Goal: Find contact information: Find contact information

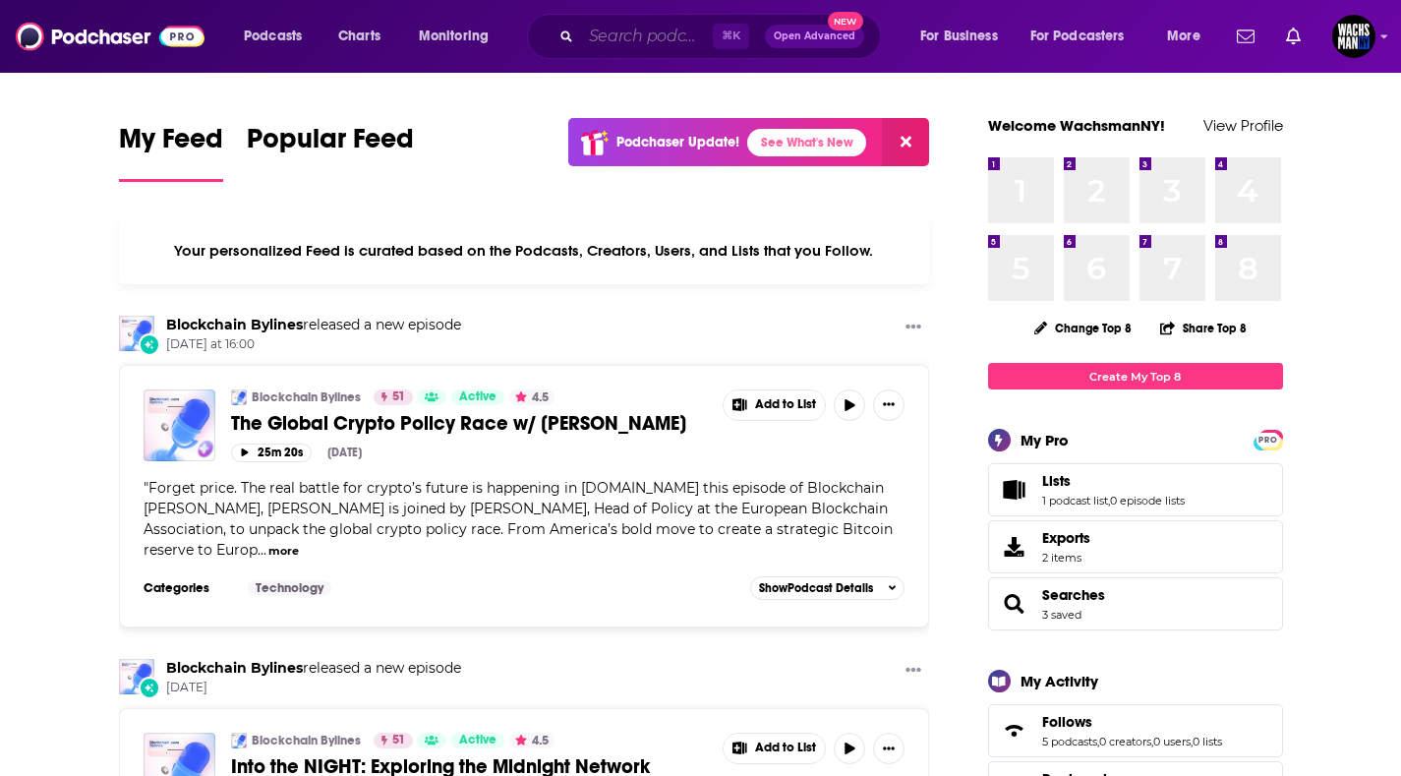
click at [622, 35] on input "Search podcasts, credits, & more..." at bounding box center [647, 36] width 132 height 31
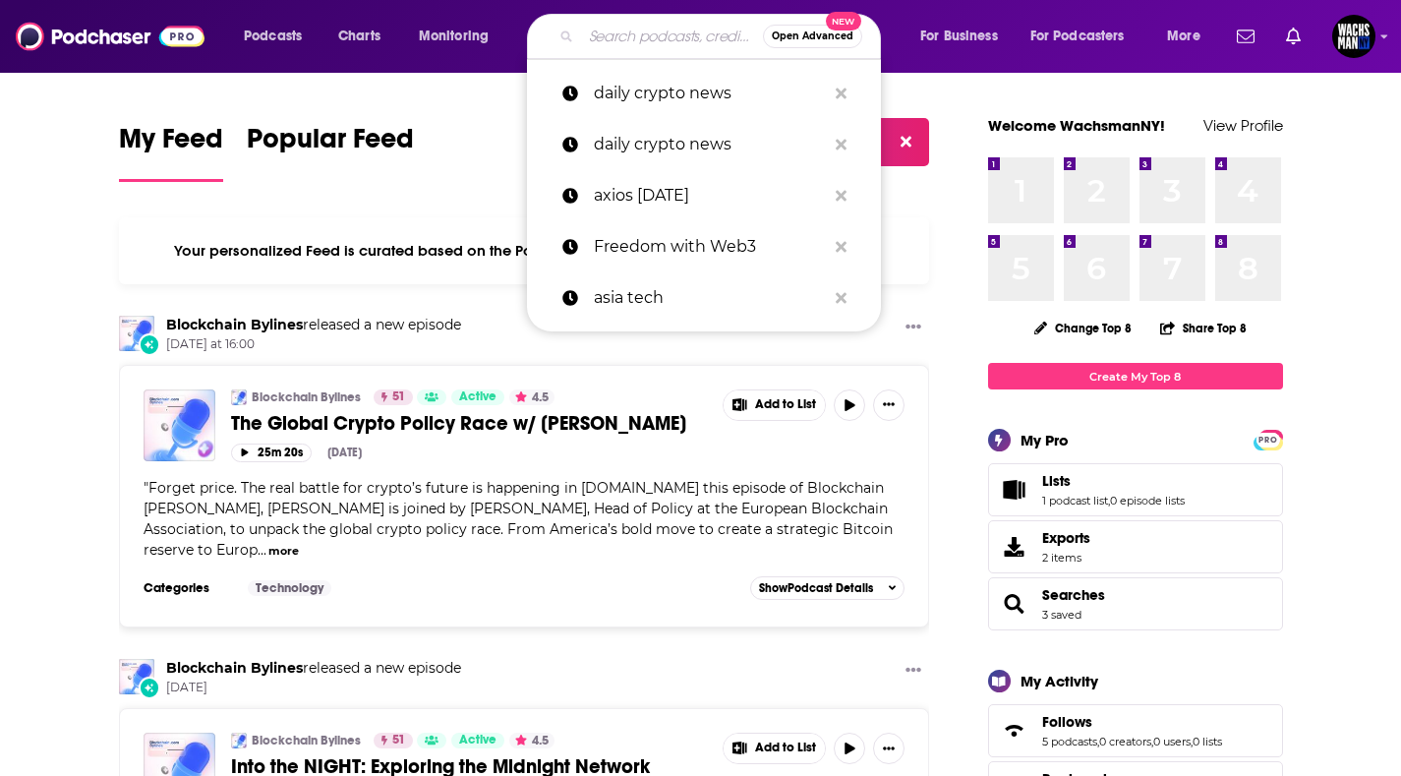
paste input "The Crypto Conversation"
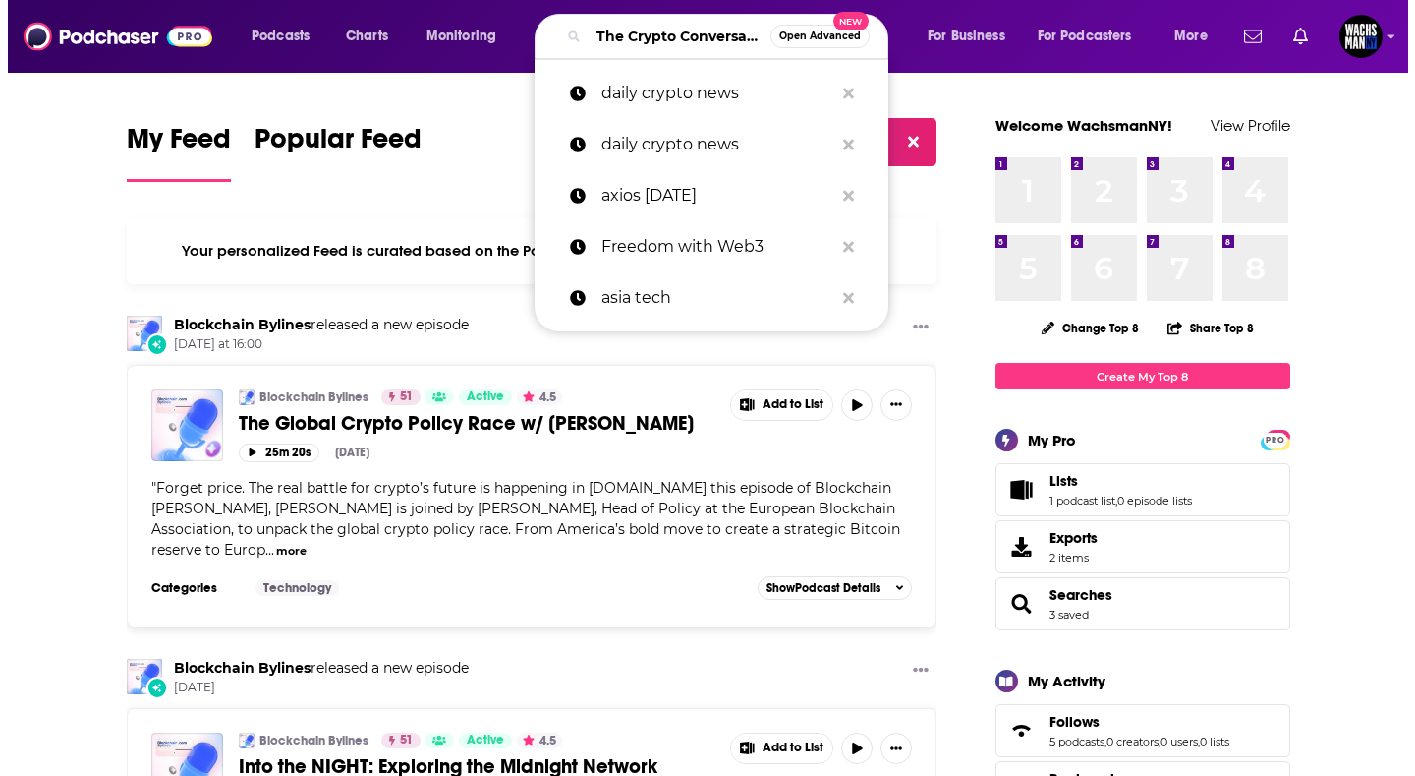
scroll to position [0, 57]
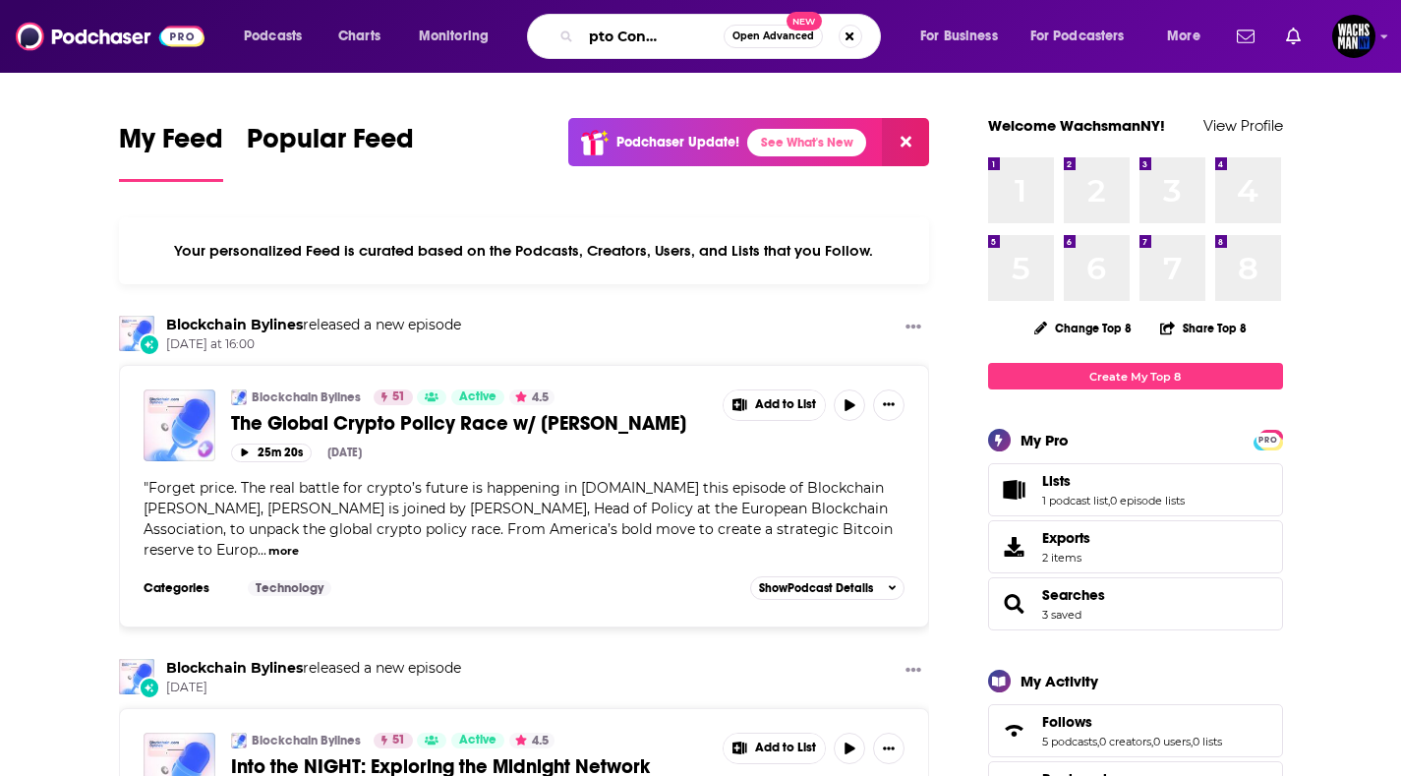
type input "The Crypto Conversation"
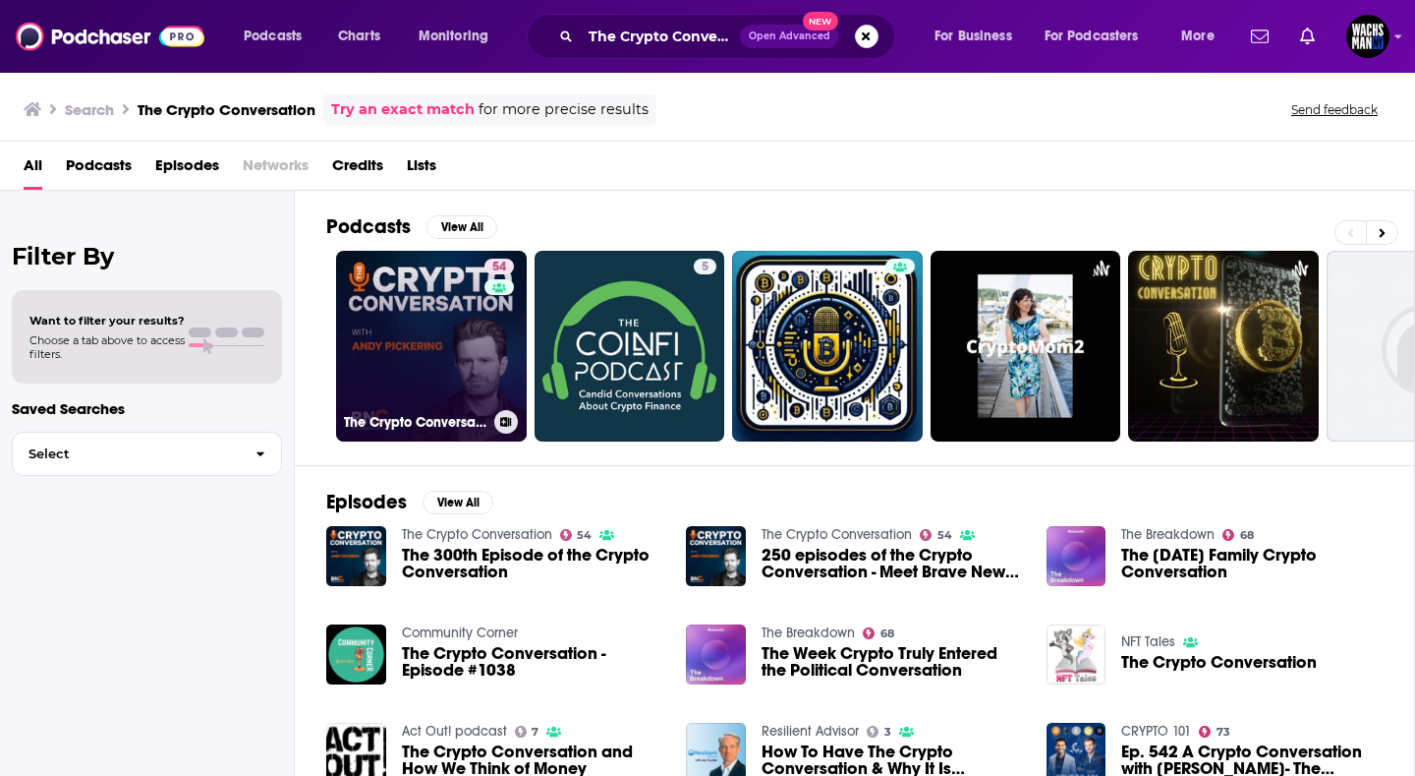
click at [360, 329] on link "54 The Crypto Conversation" at bounding box center [431, 346] width 191 height 191
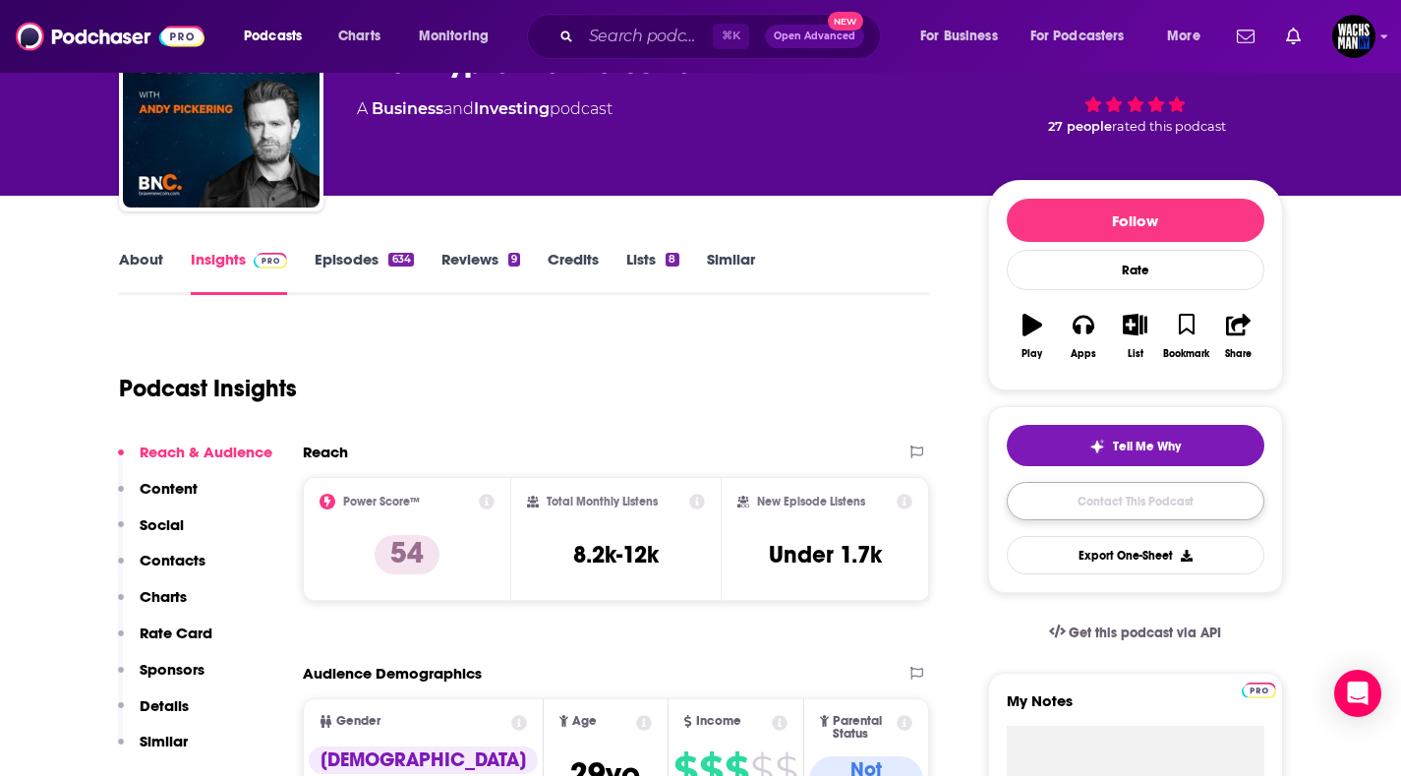
click at [1072, 504] on link "Contact This Podcast" at bounding box center [1136, 501] width 258 height 38
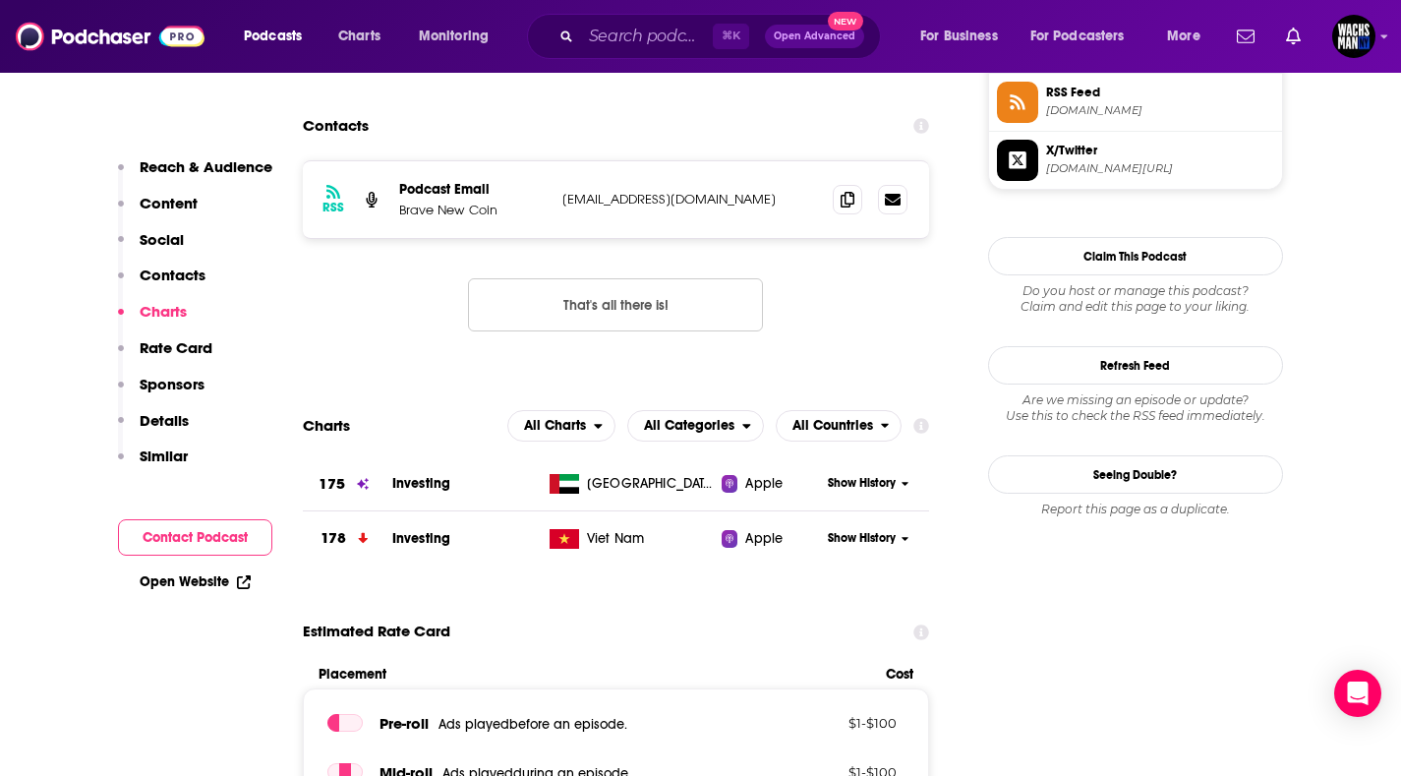
scroll to position [1830, 0]
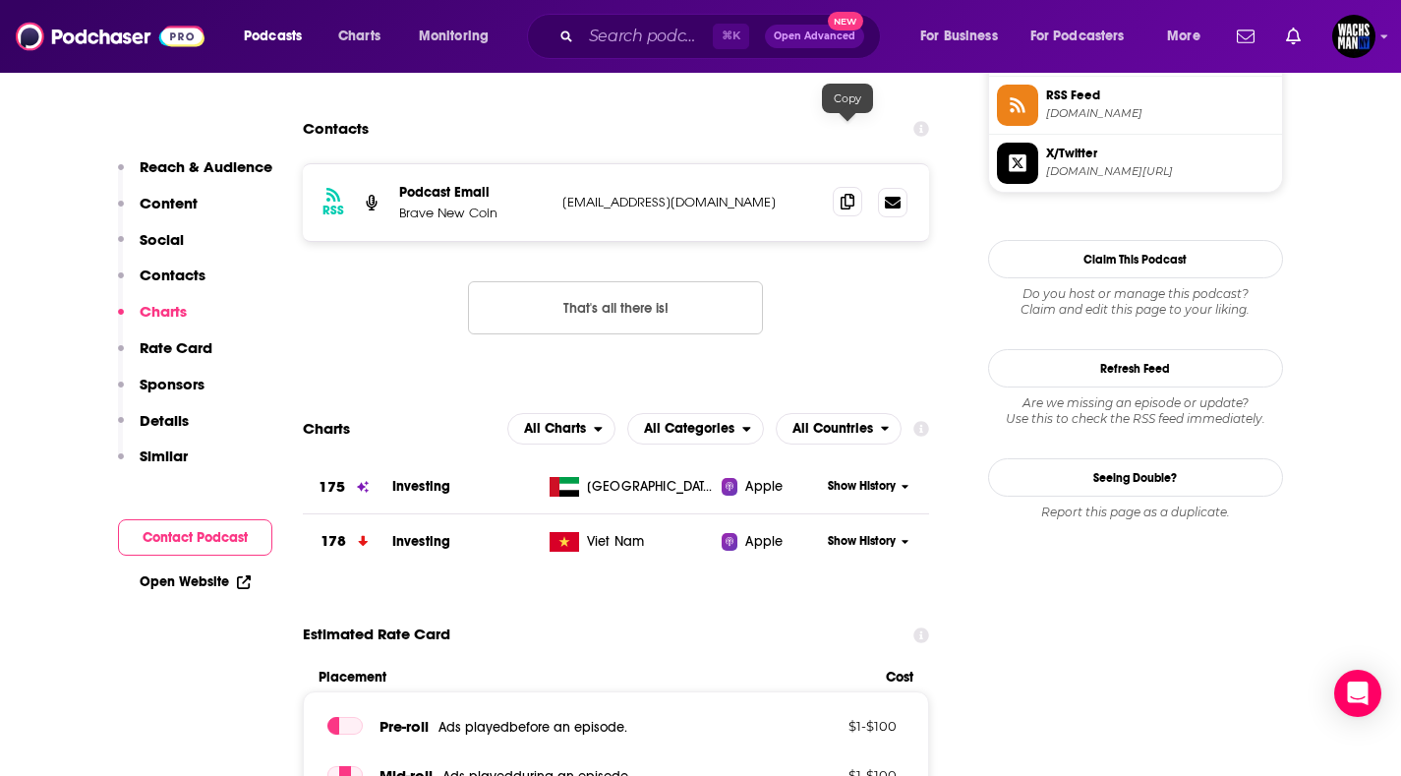
click at [836, 187] on span at bounding box center [847, 201] width 29 height 29
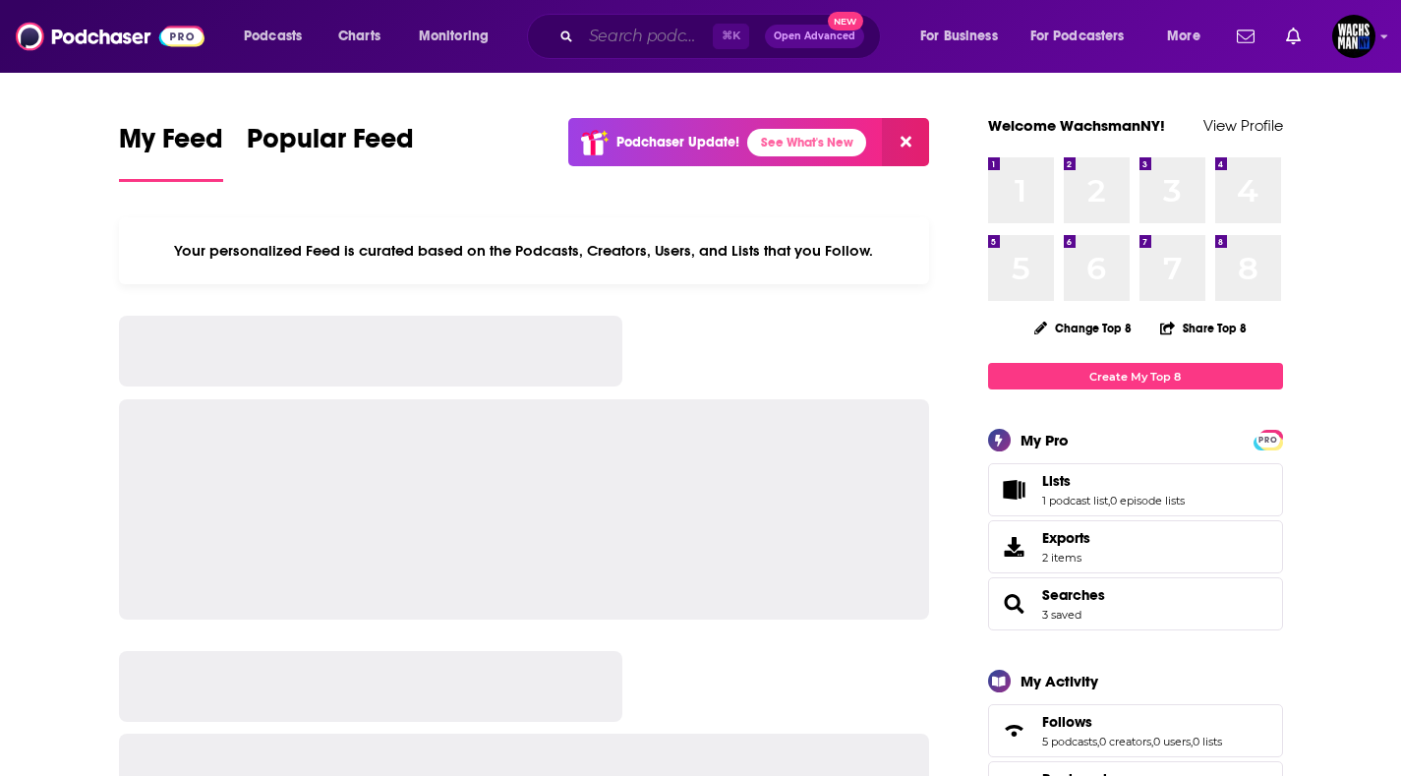
click at [684, 42] on input "Search podcasts, credits, & more..." at bounding box center [647, 36] width 132 height 31
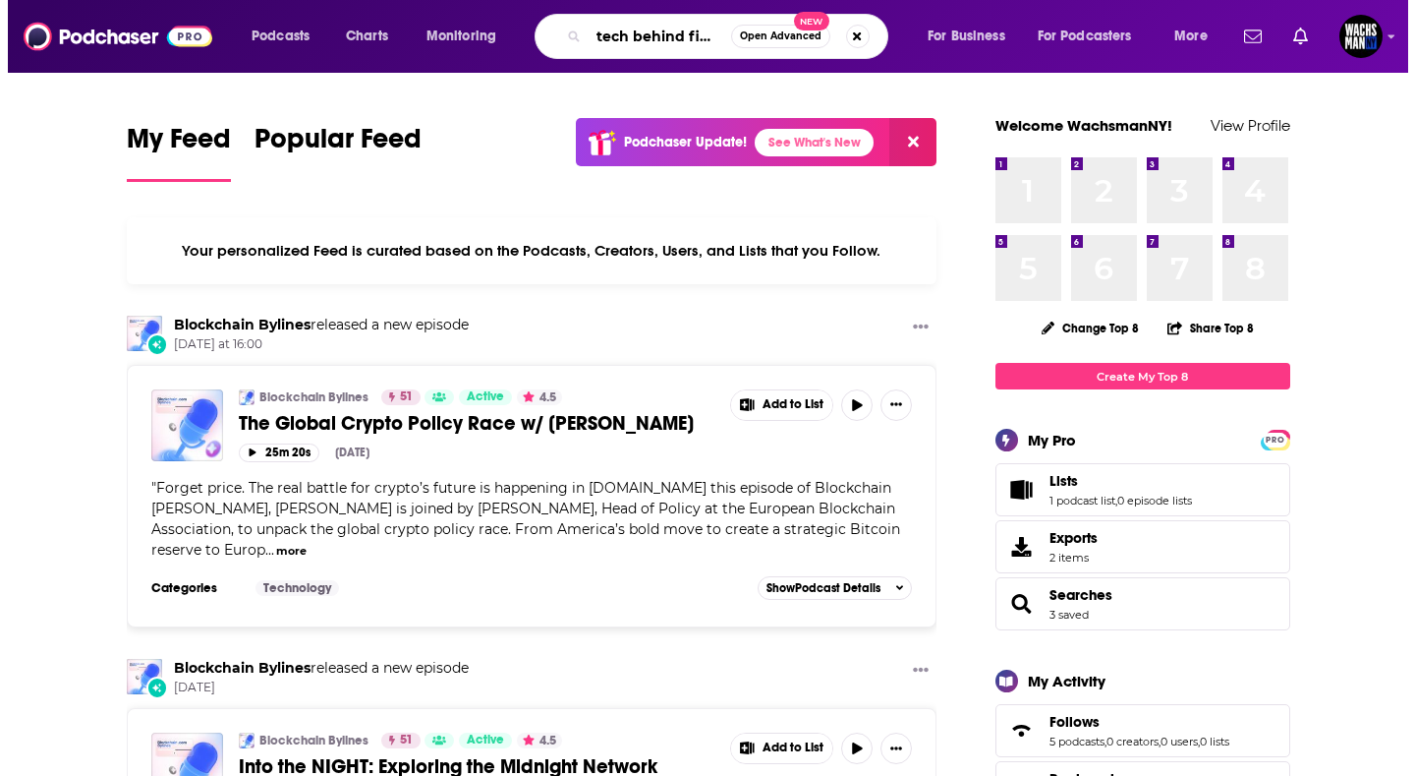
scroll to position [0, 22]
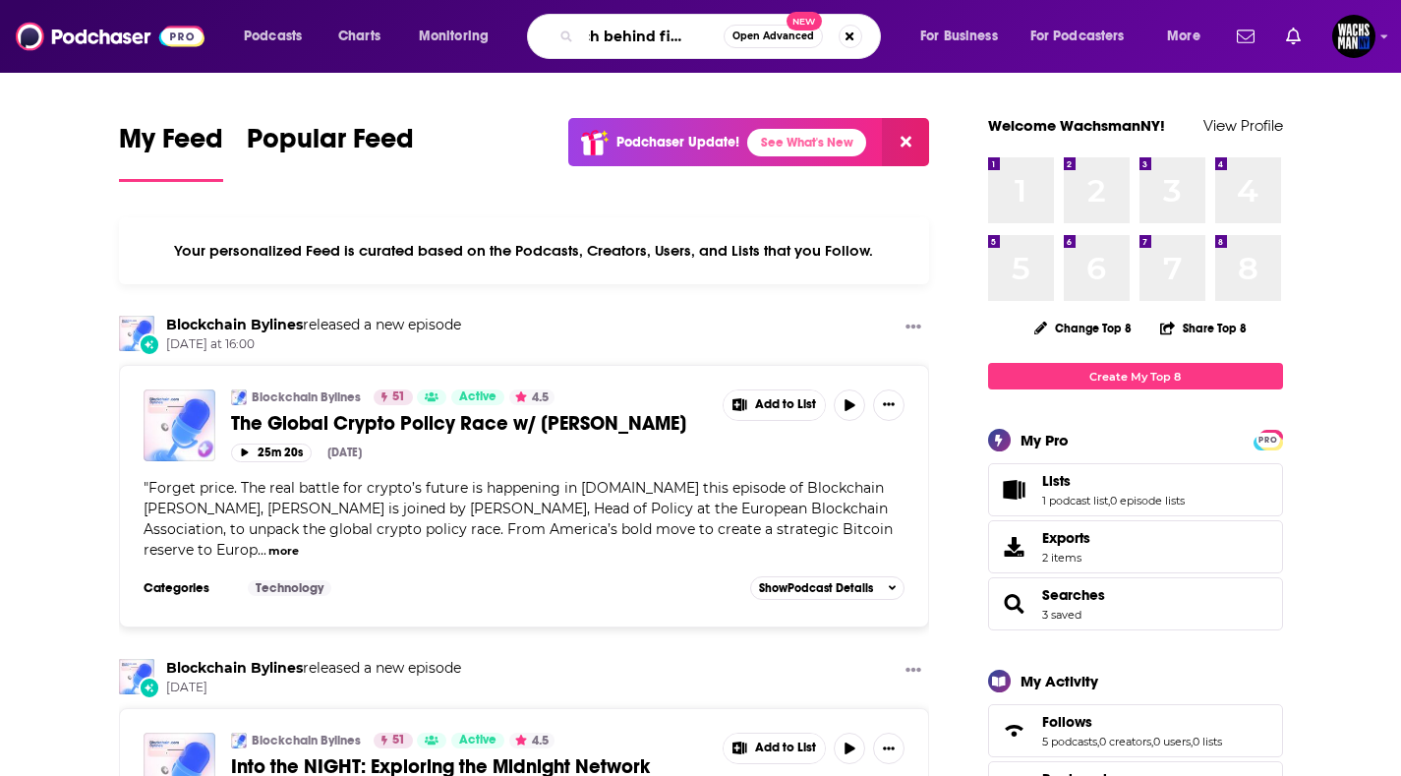
type input "tech behind fintech"
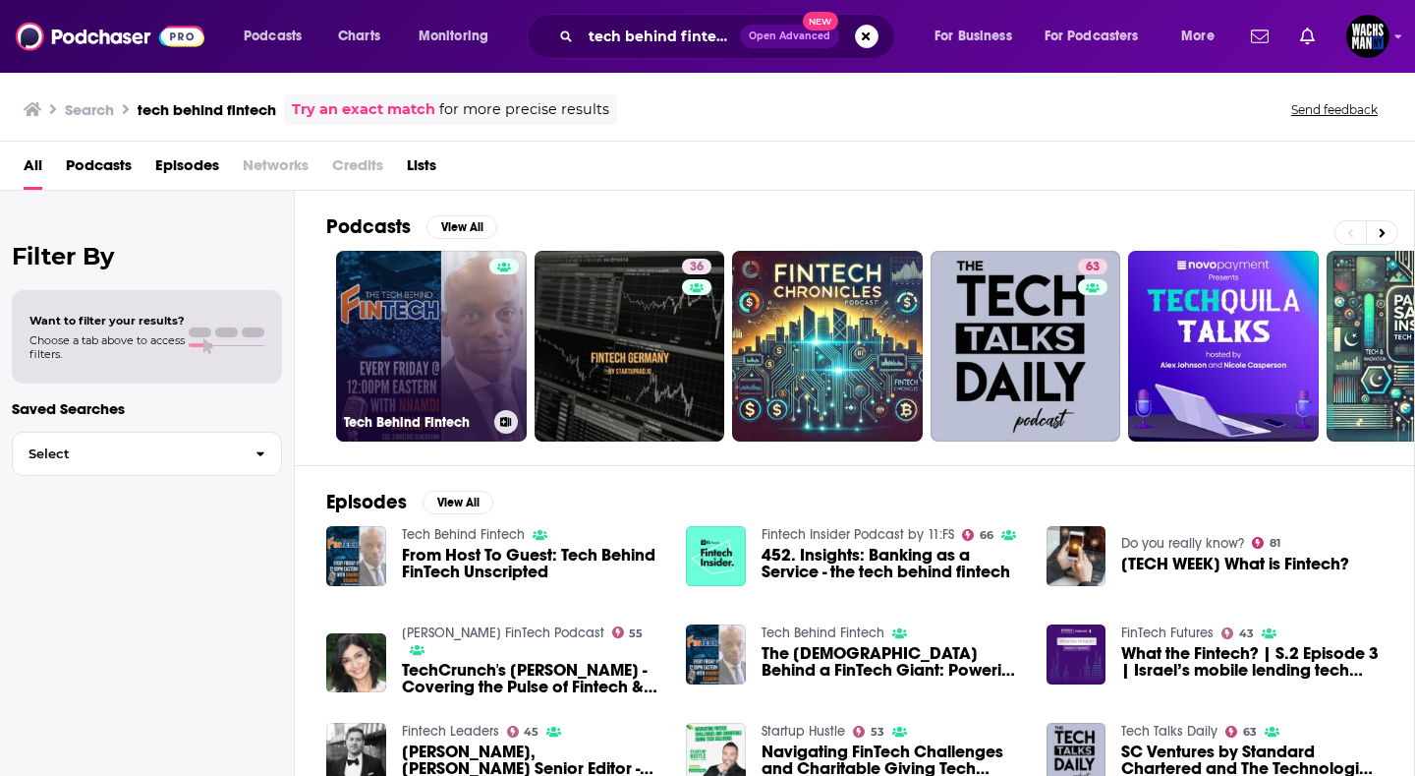
click at [392, 334] on link "Tech Behind Fintech" at bounding box center [431, 346] width 191 height 191
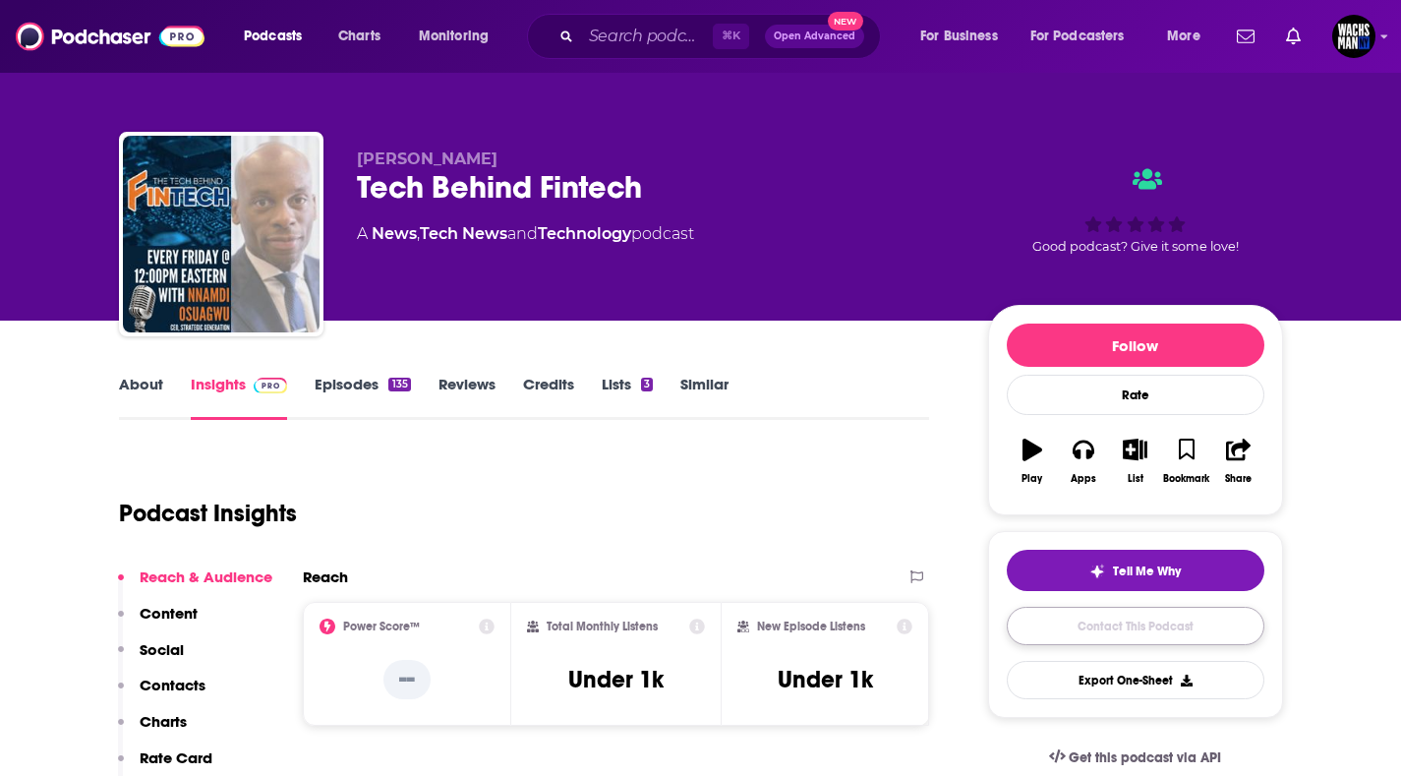
click at [1174, 614] on link "Contact This Podcast" at bounding box center [1136, 625] width 258 height 38
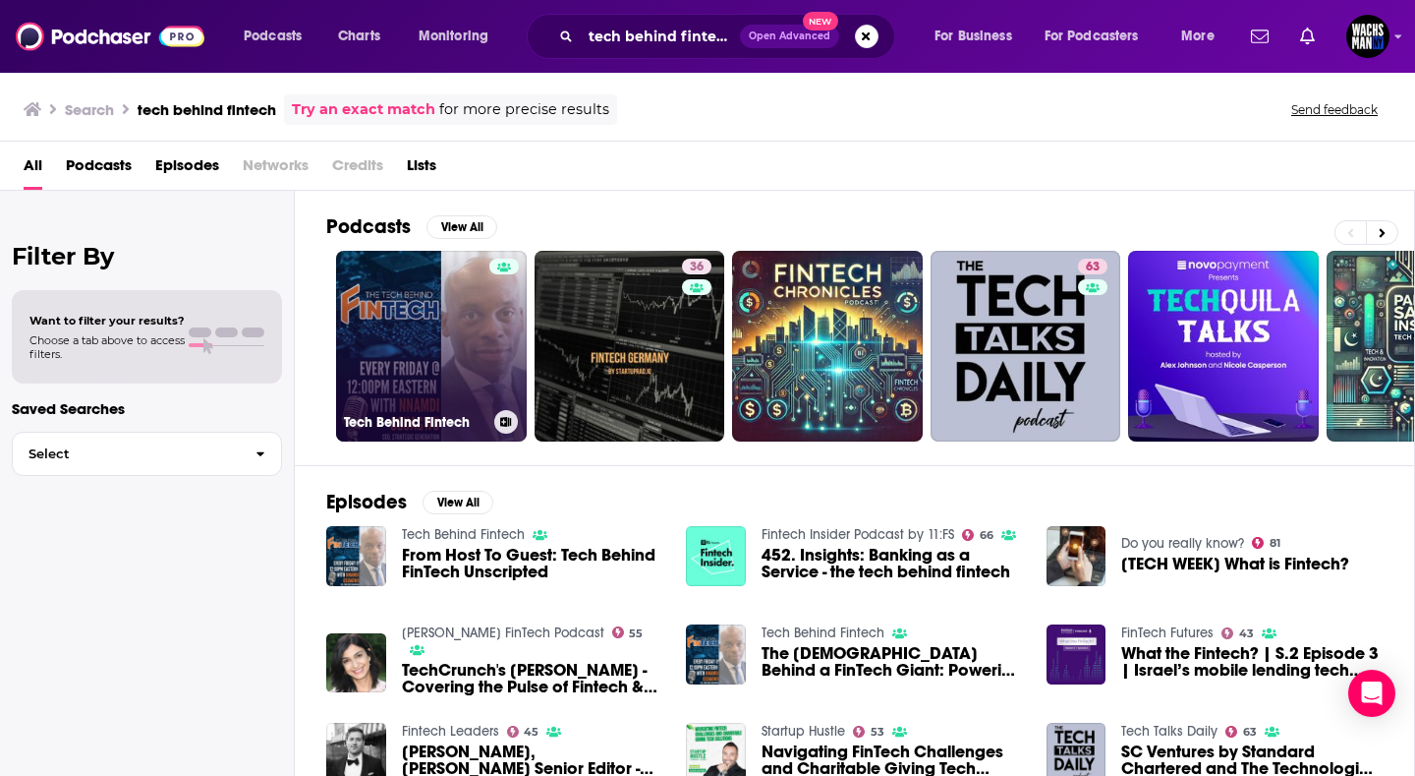
click at [466, 309] on link "Tech Behind Fintech" at bounding box center [431, 346] width 191 height 191
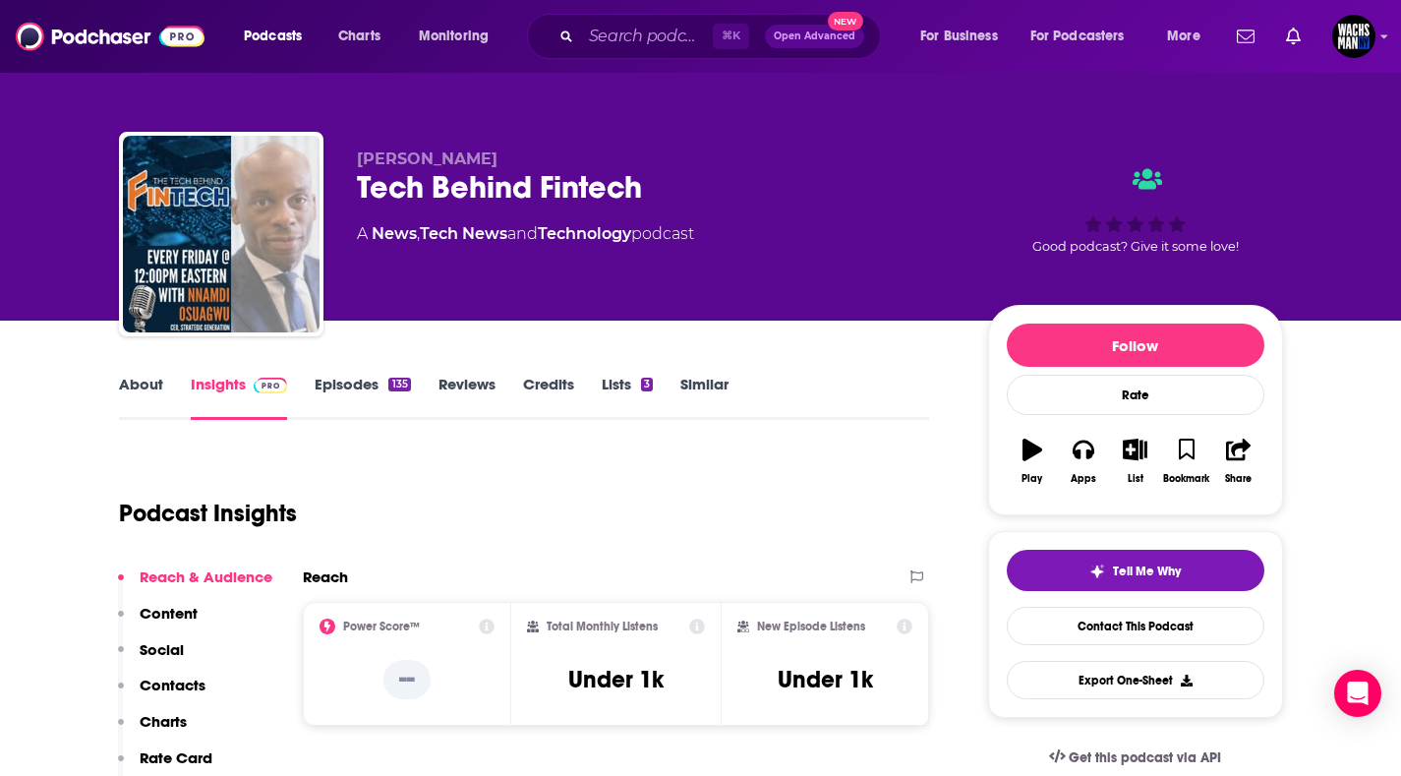
click at [455, 160] on span "[PERSON_NAME]" at bounding box center [427, 158] width 141 height 19
copy p "[PERSON_NAME]"
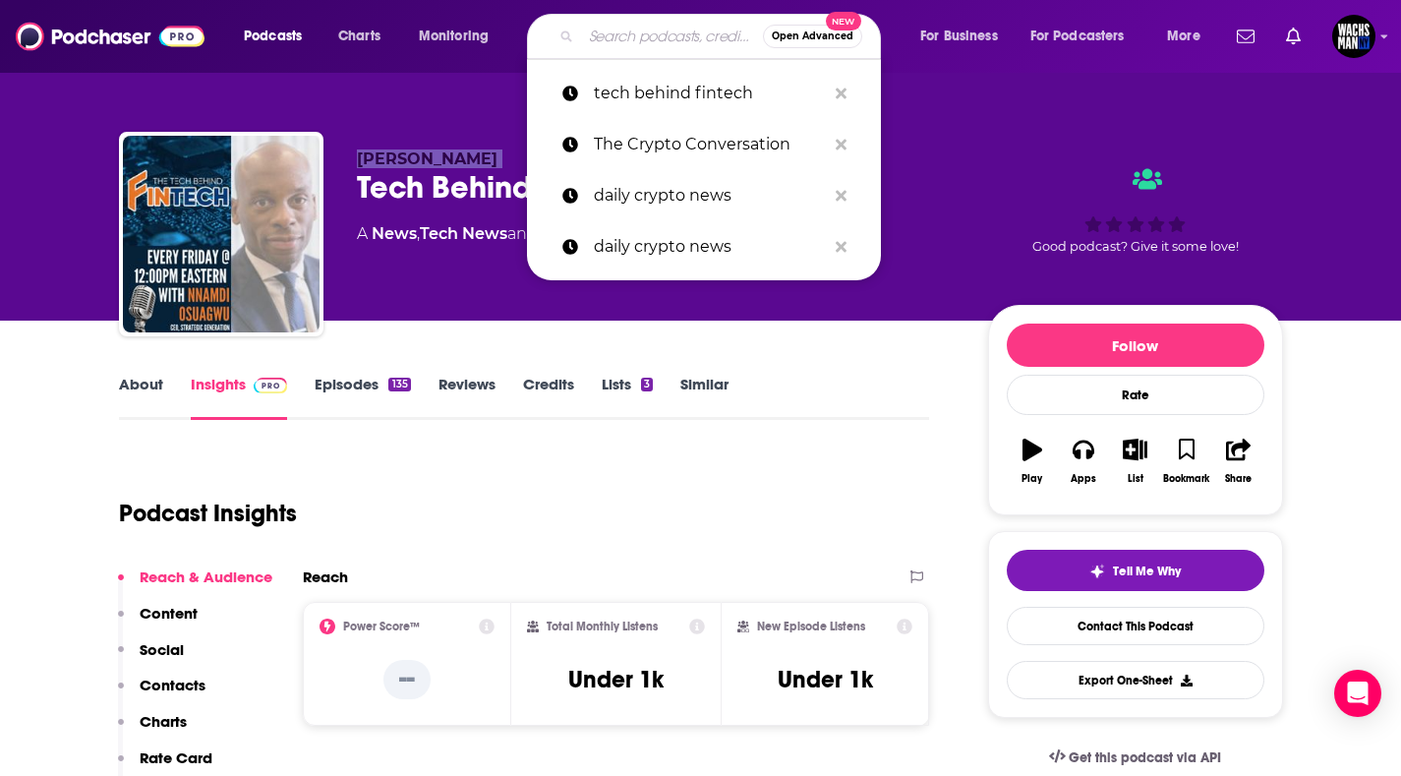
click at [648, 33] on input "Search podcasts, credits, & more..." at bounding box center [672, 36] width 182 height 31
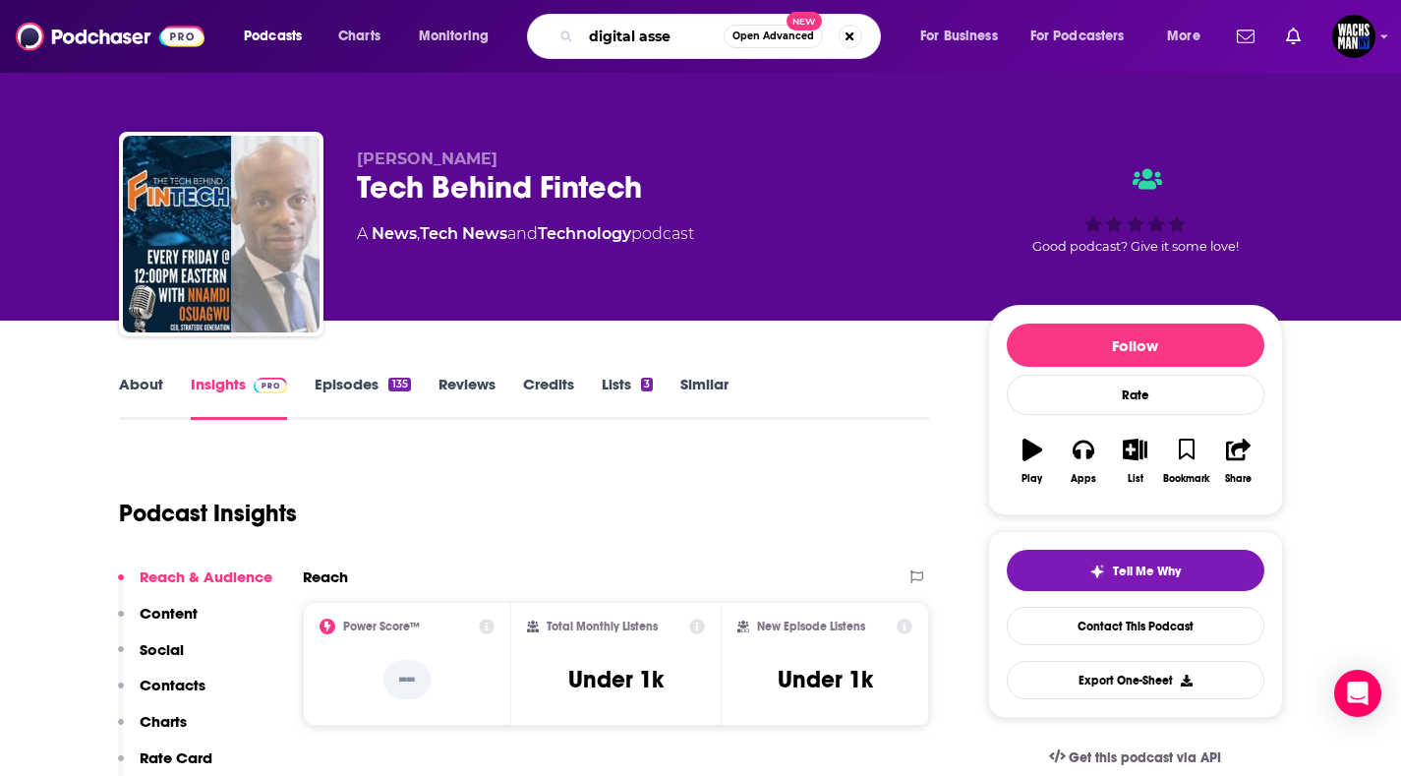
type input "digital asset"
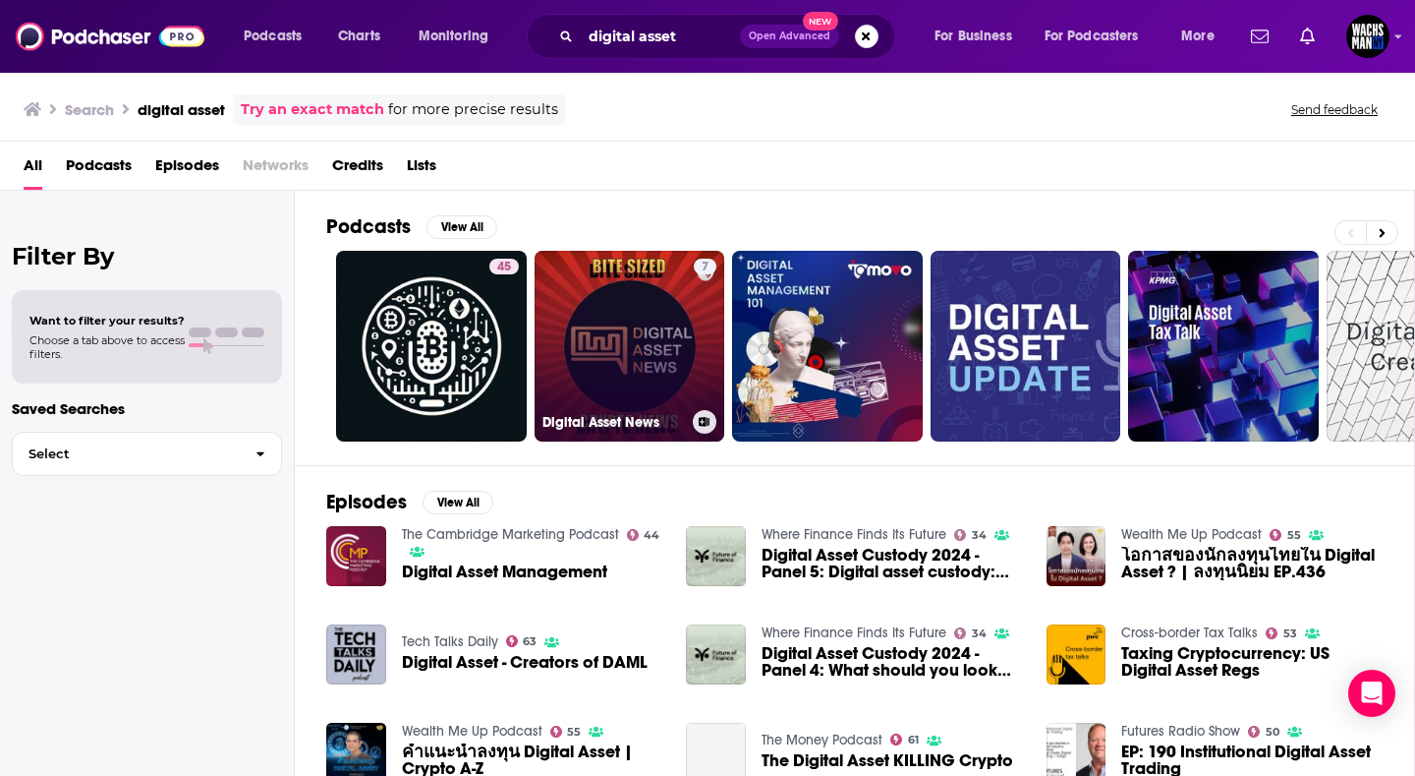
click at [608, 335] on link "7 Digital Asset News" at bounding box center [630, 346] width 191 height 191
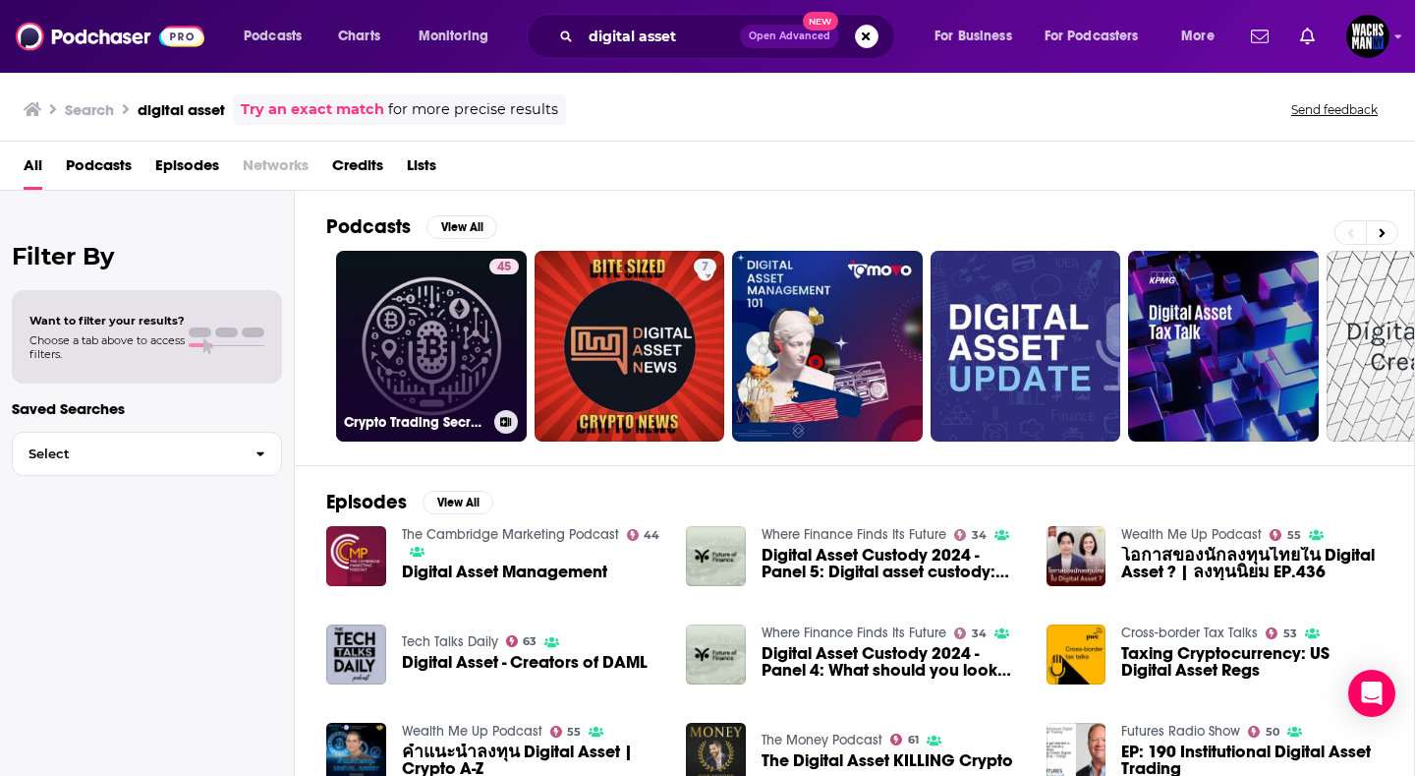
click at [399, 355] on link "45 Crypto Trading Secrets: Professional Digital Asset Strategies" at bounding box center [431, 346] width 191 height 191
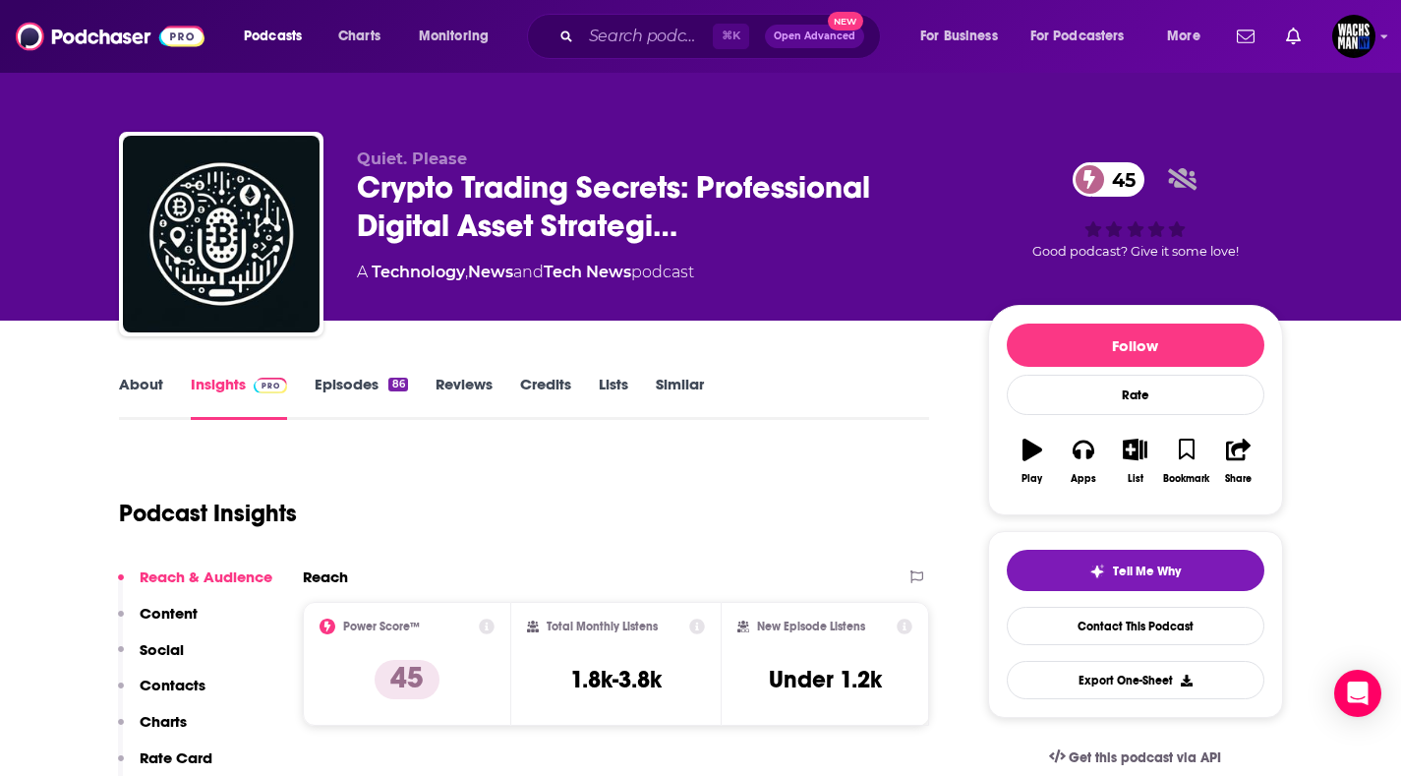
click at [358, 389] on link "Episodes 86" at bounding box center [361, 396] width 92 height 45
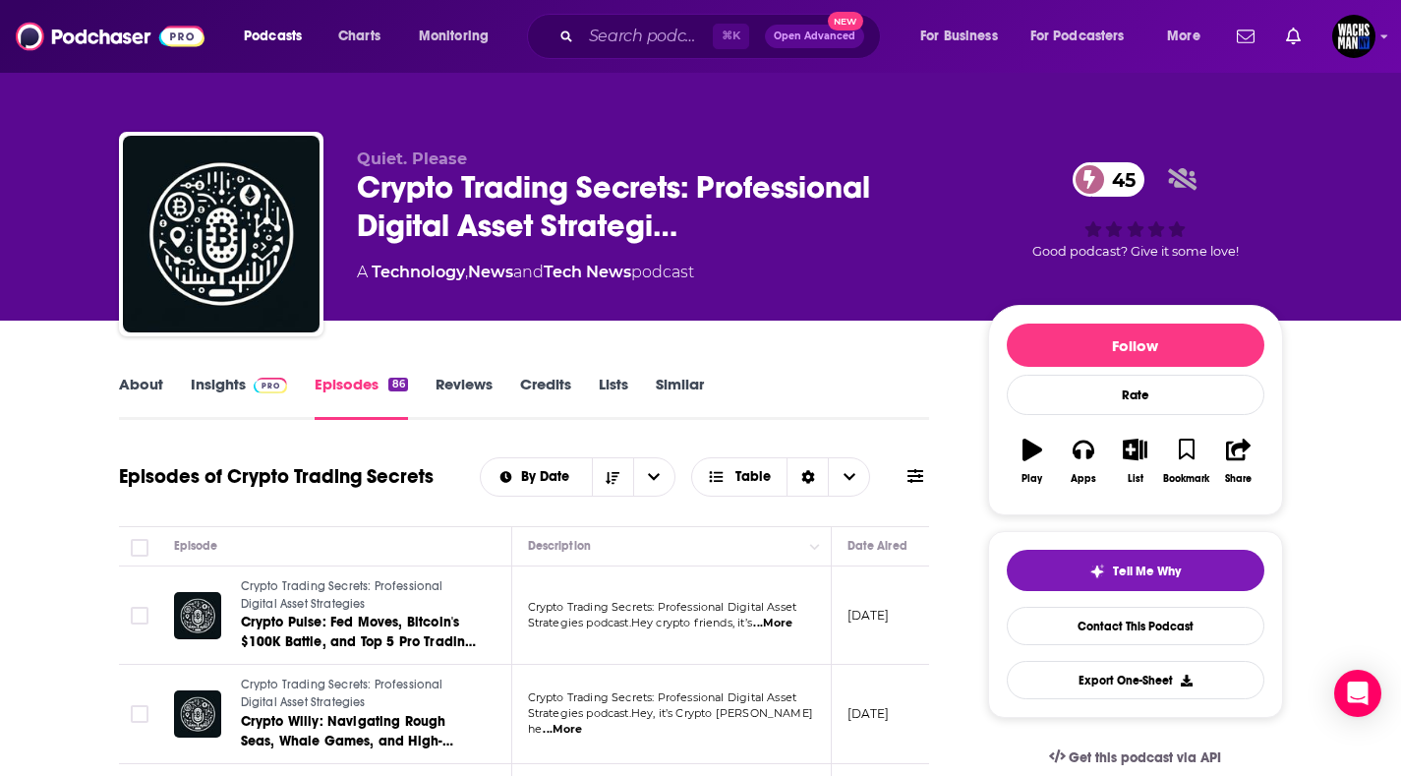
click at [126, 379] on link "About" at bounding box center [141, 396] width 44 height 45
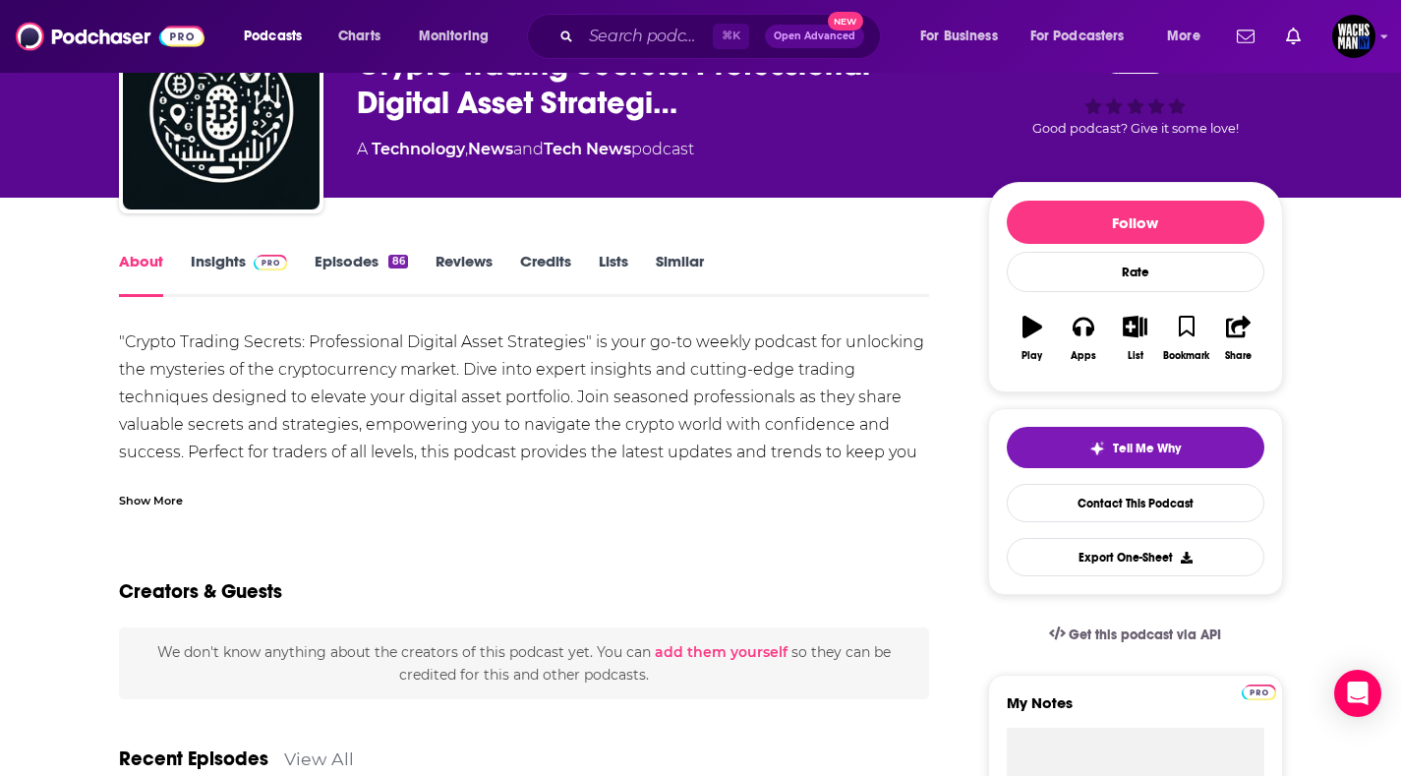
scroll to position [143, 0]
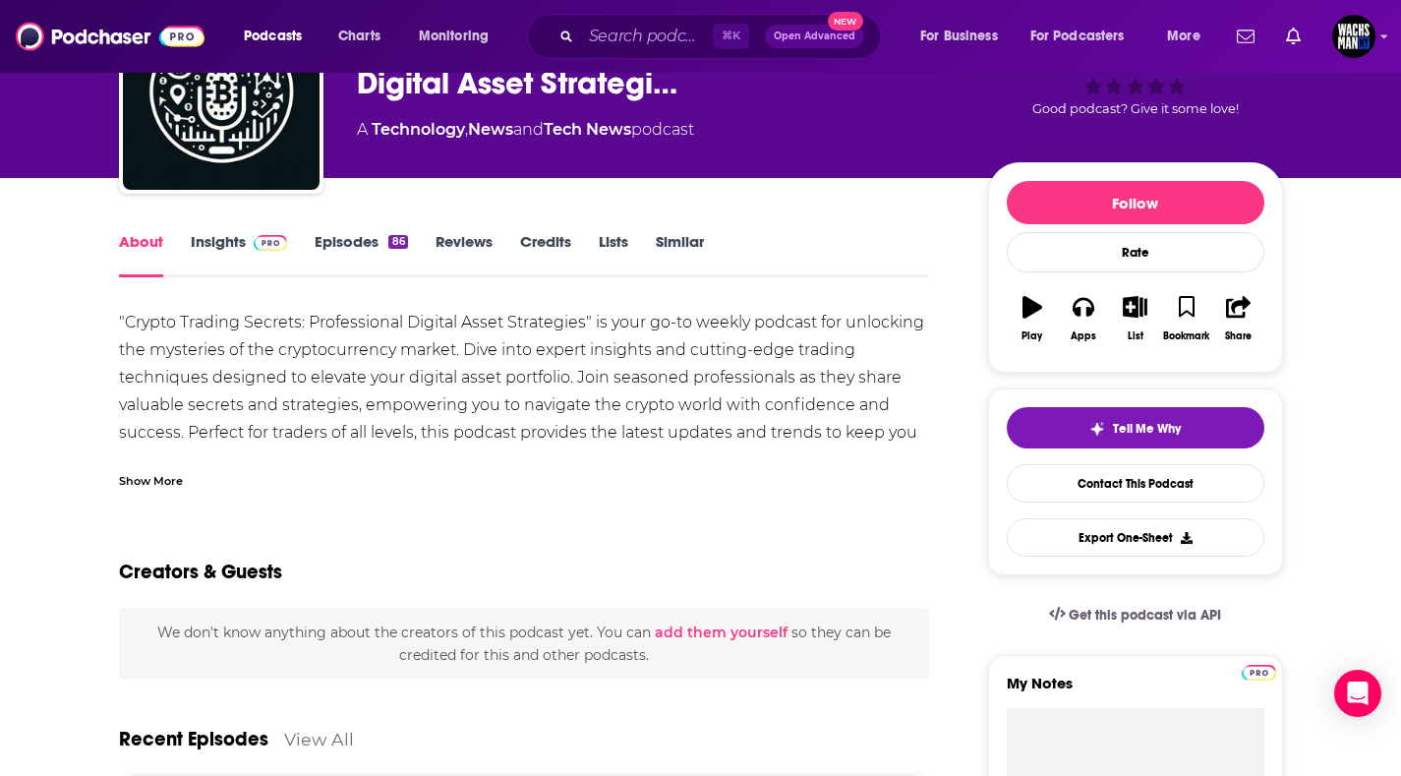
click at [159, 476] on div "Show More" at bounding box center [151, 479] width 64 height 19
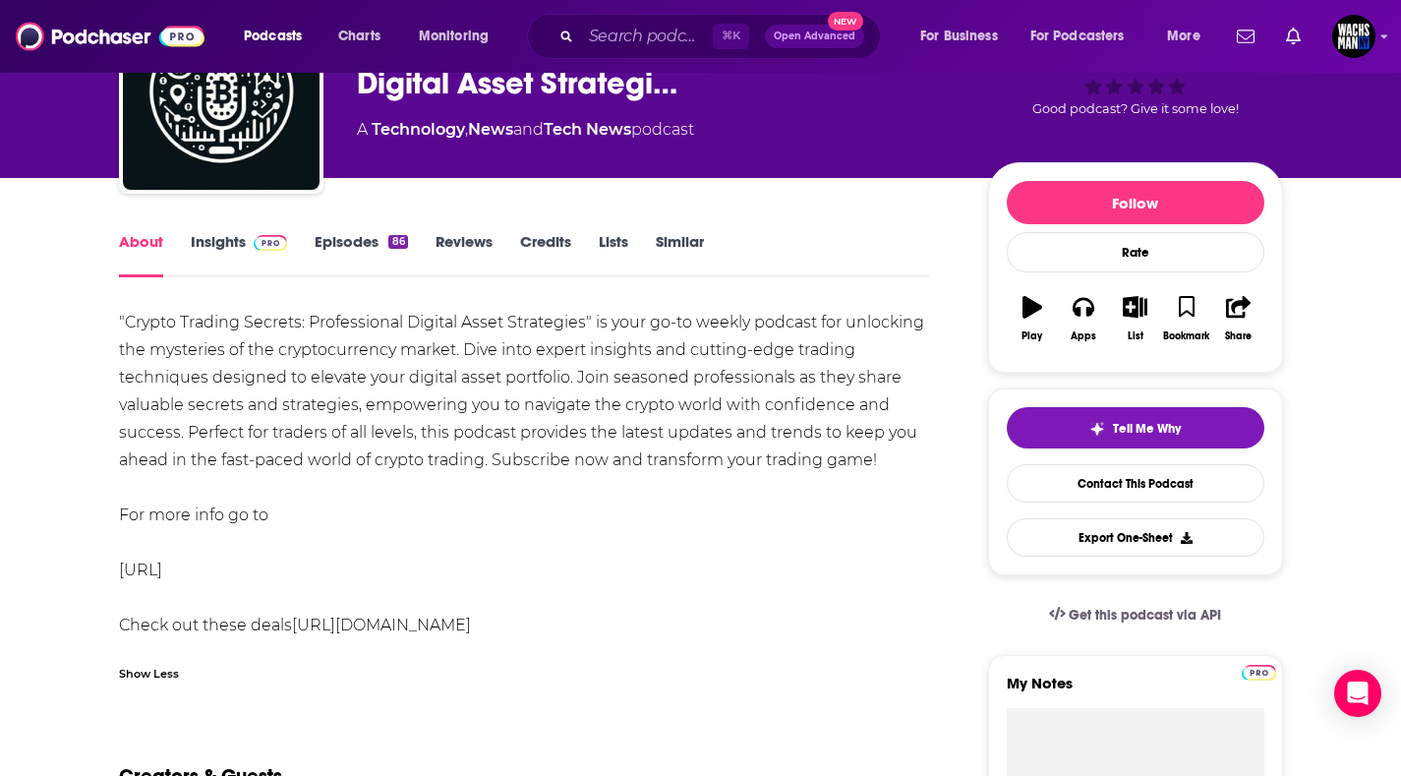
click at [337, 573] on div ""Crypto Trading Secrets: Professional Digital Asset Strategies" is your go-to w…" at bounding box center [524, 474] width 811 height 330
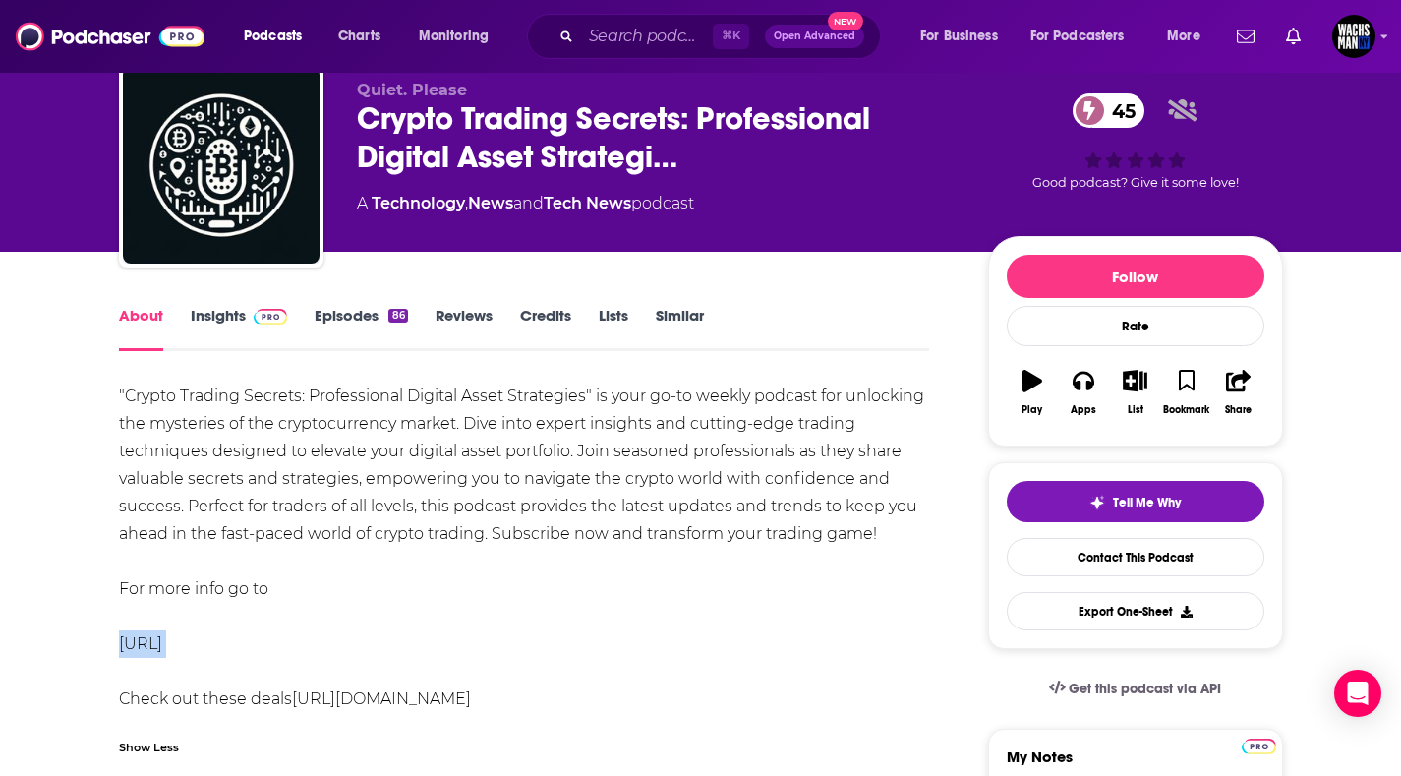
scroll to position [0, 0]
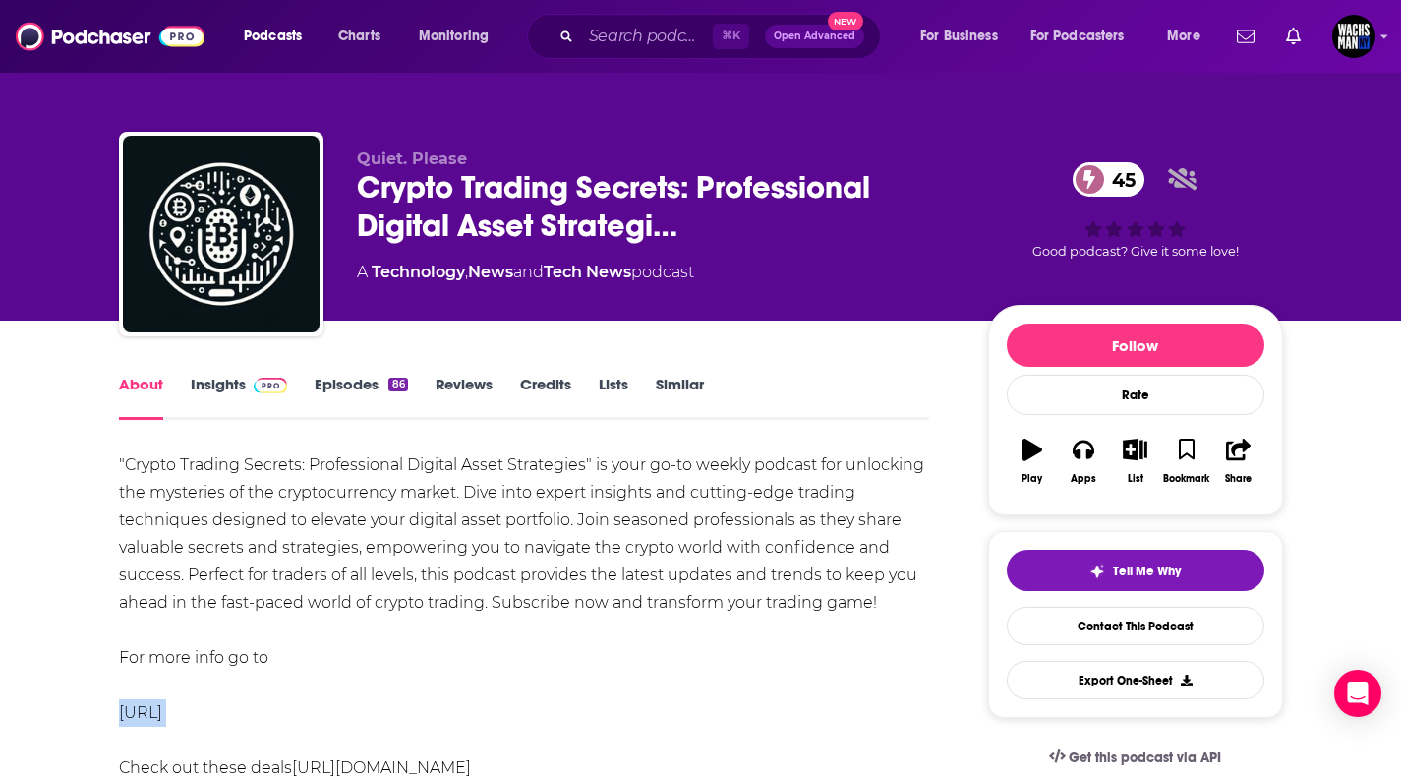
click at [357, 384] on link "Episodes 86" at bounding box center [361, 396] width 92 height 45
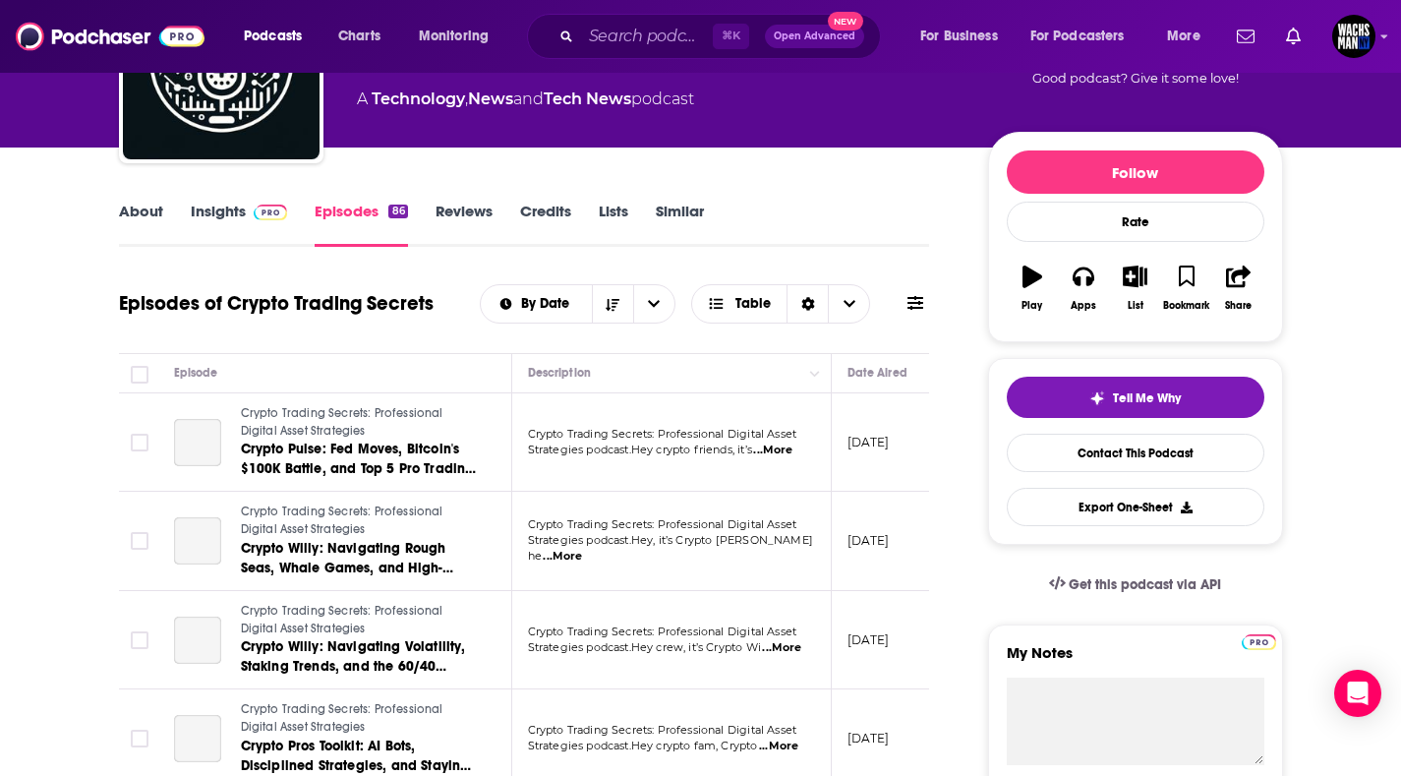
scroll to position [180, 0]
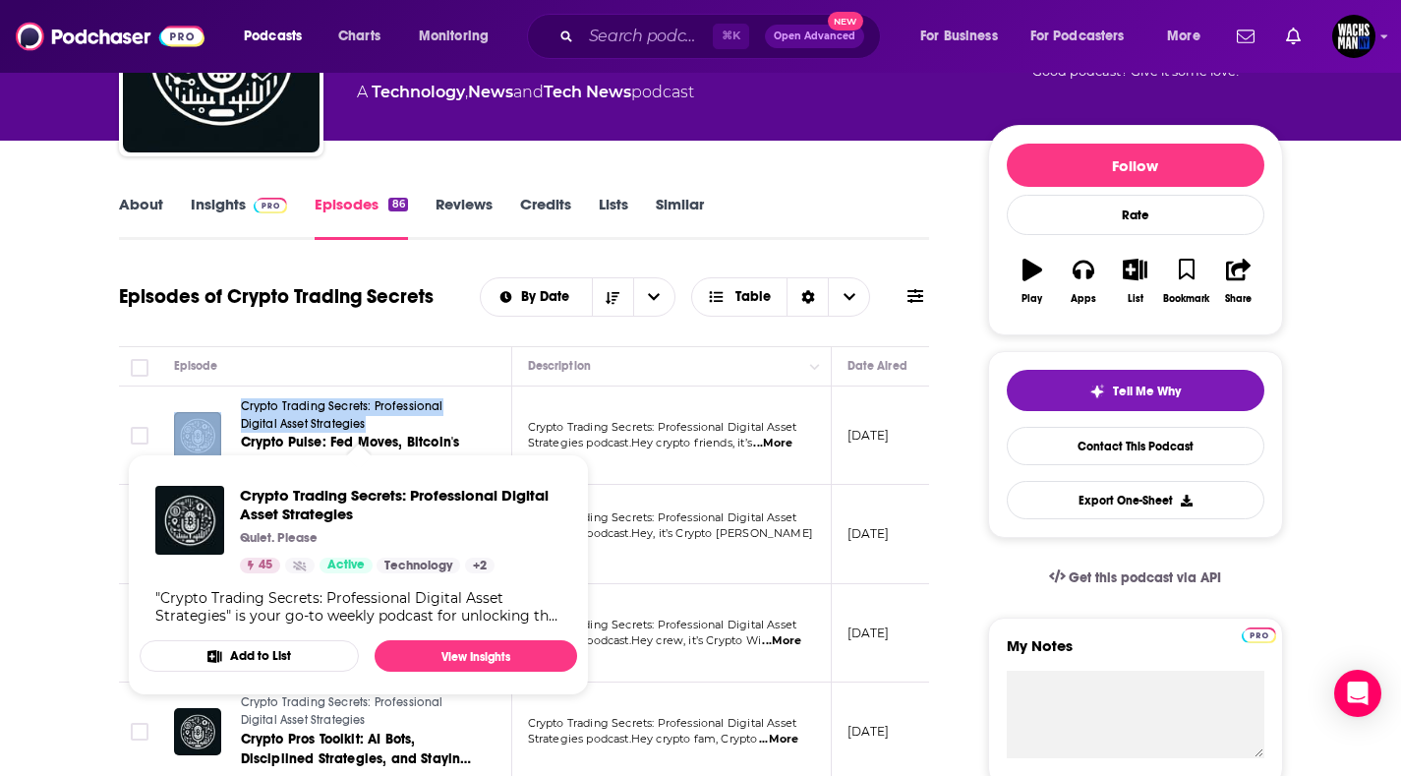
drag, startPoint x: 218, startPoint y: 403, endPoint x: 350, endPoint y: 426, distance: 133.6
click at [350, 426] on div "Crypto Trading Secrets: Professional Digital Asset Strategies Crypto Pulse: Fed…" at bounding box center [325, 435] width 303 height 75
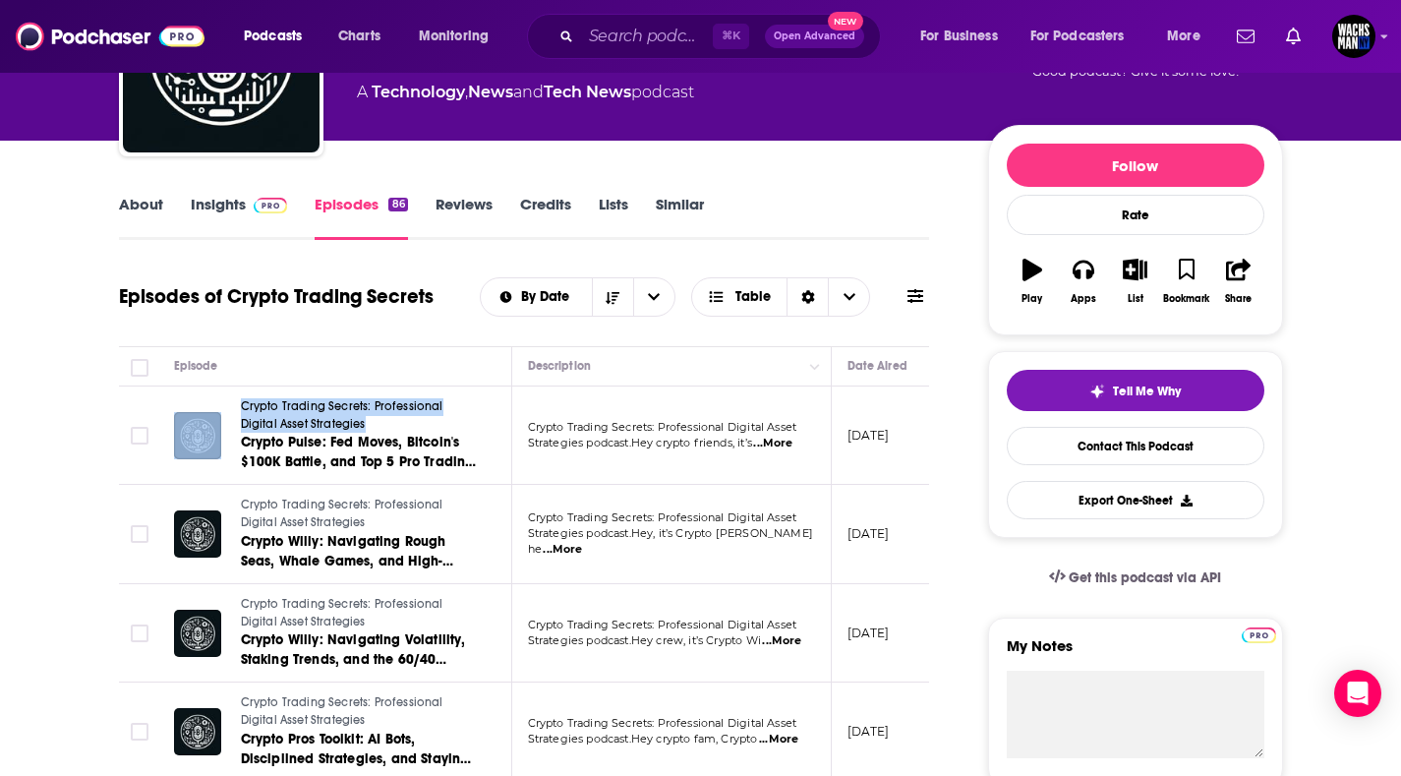
copy div "Crypto Trading Secrets: Professional Digital Asset Strategies"
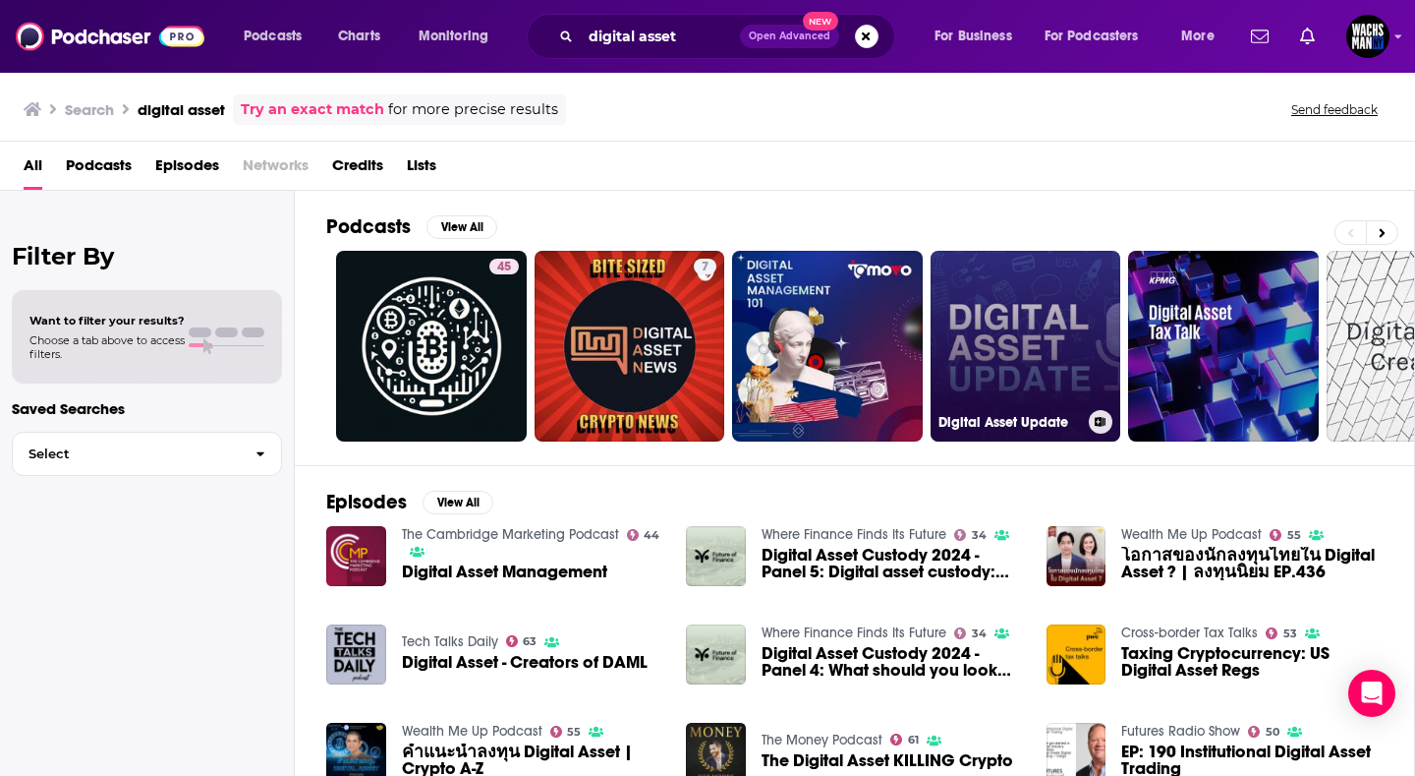
click at [1063, 355] on link "Digital Asset Update" at bounding box center [1026, 346] width 191 height 191
click at [1051, 308] on link "Digital Asset Update" at bounding box center [1026, 346] width 191 height 191
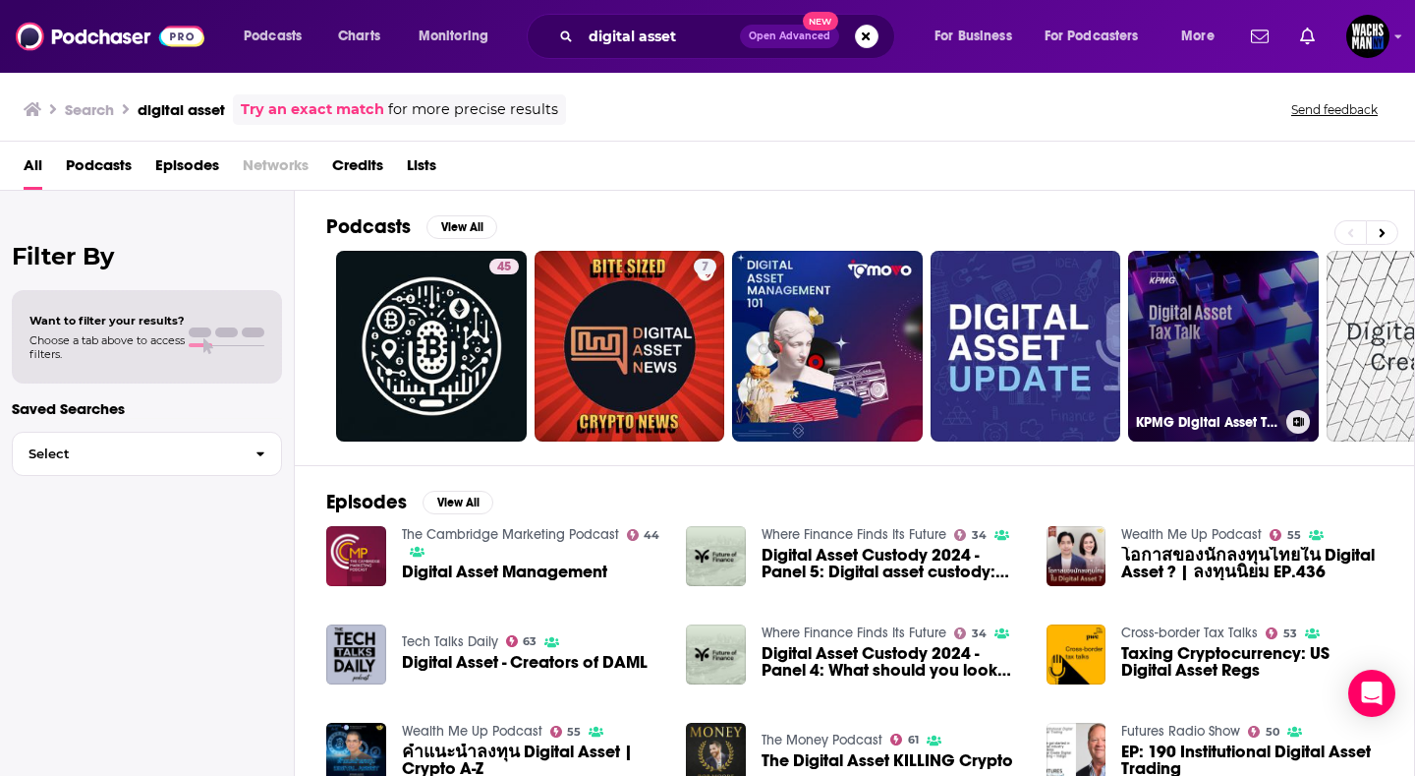
click at [1198, 321] on link "KPMG Digital Asset Tax Talk" at bounding box center [1223, 346] width 191 height 191
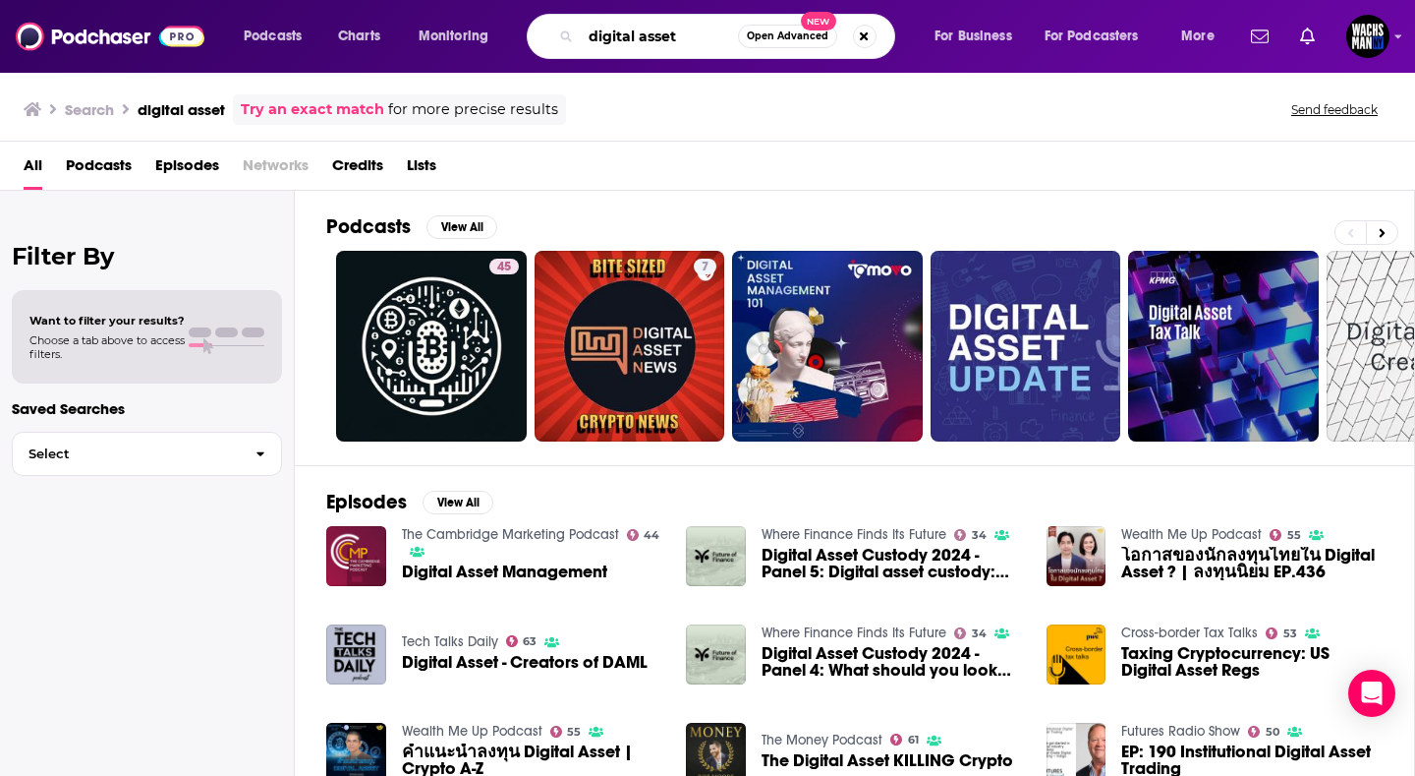
click at [620, 34] on input "digital asset" at bounding box center [659, 36] width 157 height 31
type input "around the coin"
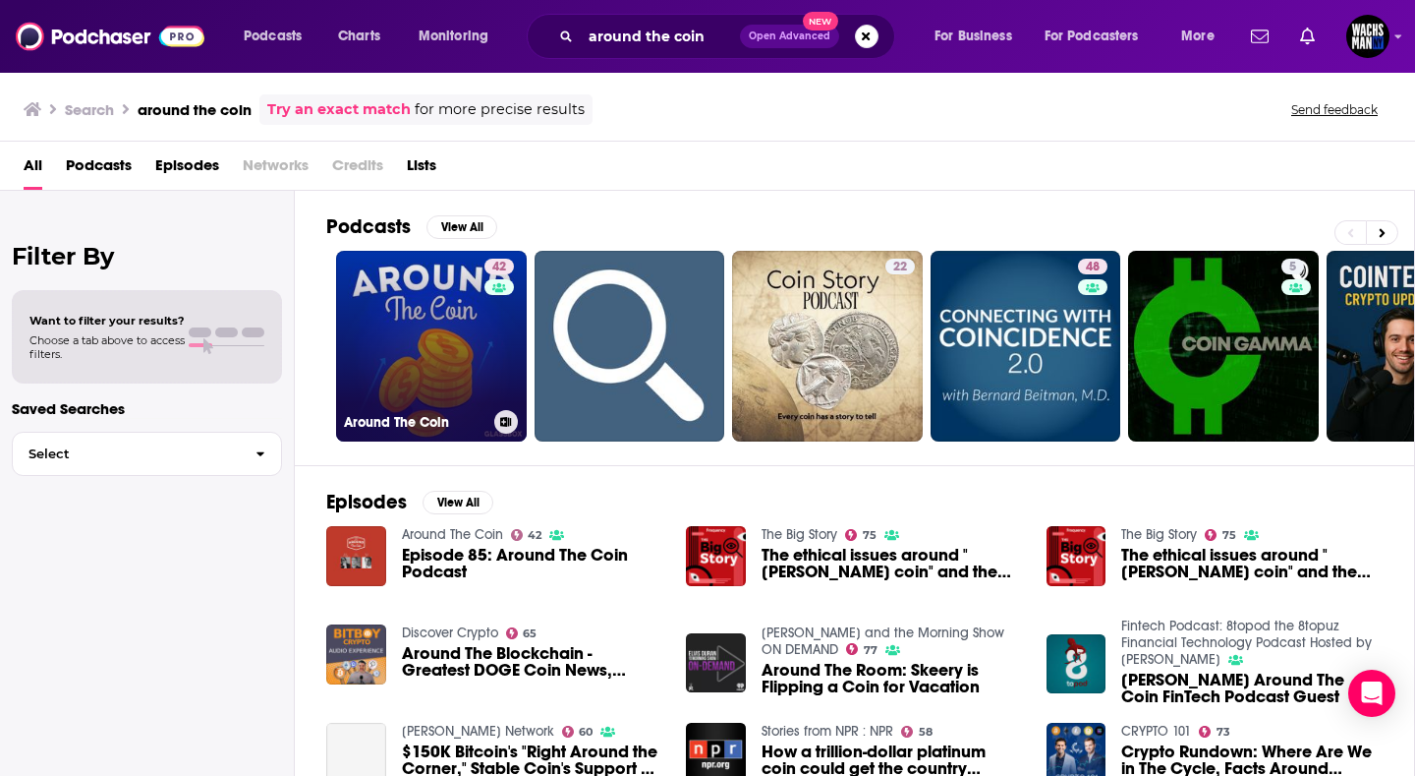
click at [406, 351] on link "42 Around The Coin" at bounding box center [431, 346] width 191 height 191
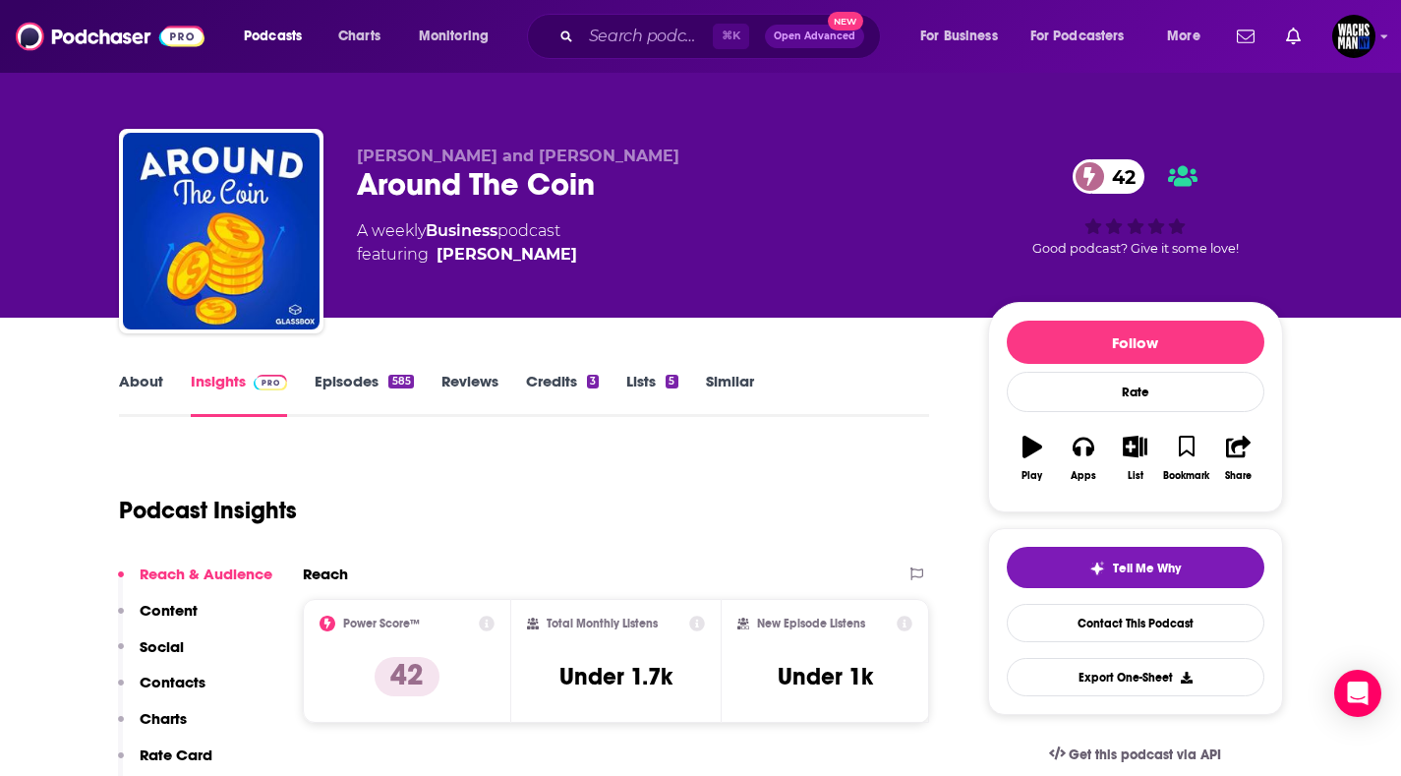
scroll to position [17, 0]
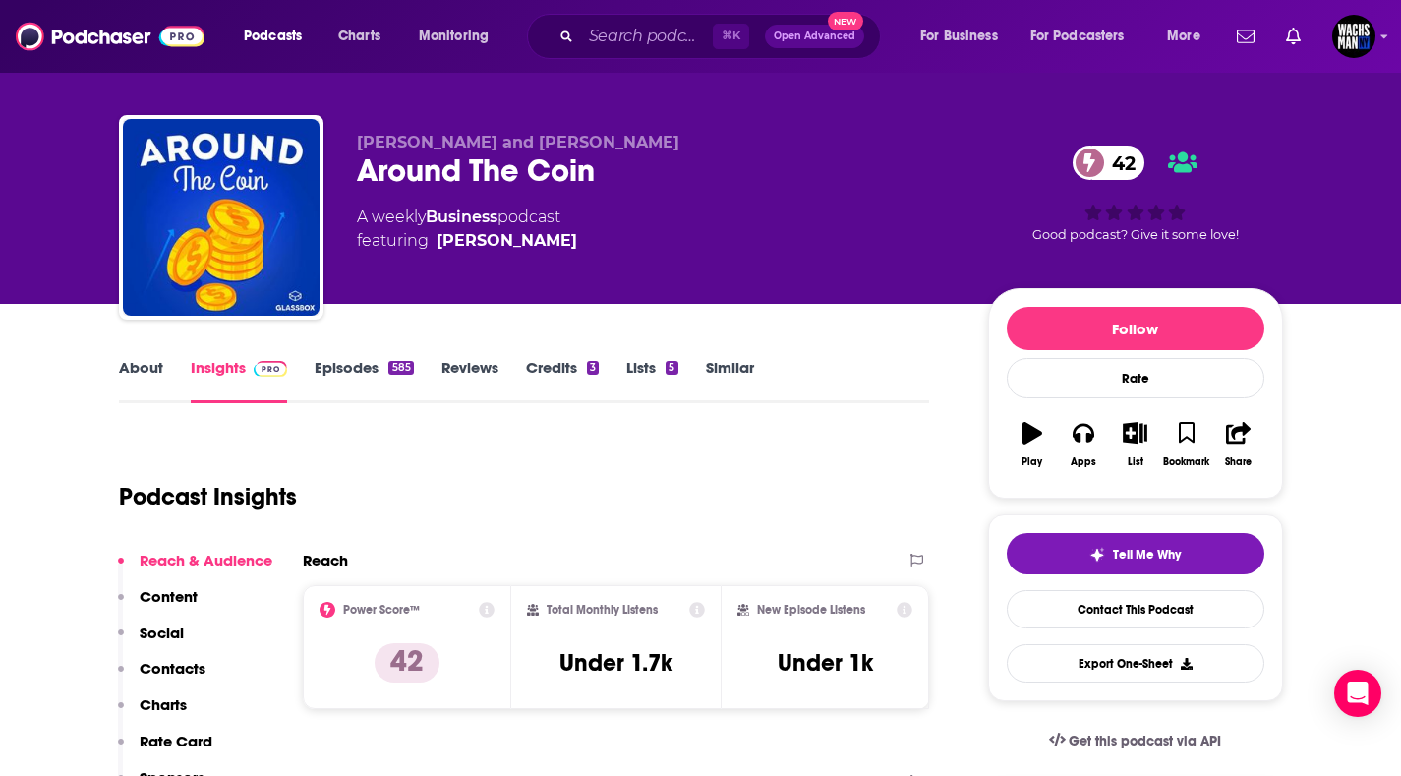
click at [160, 388] on link "About" at bounding box center [141, 380] width 44 height 45
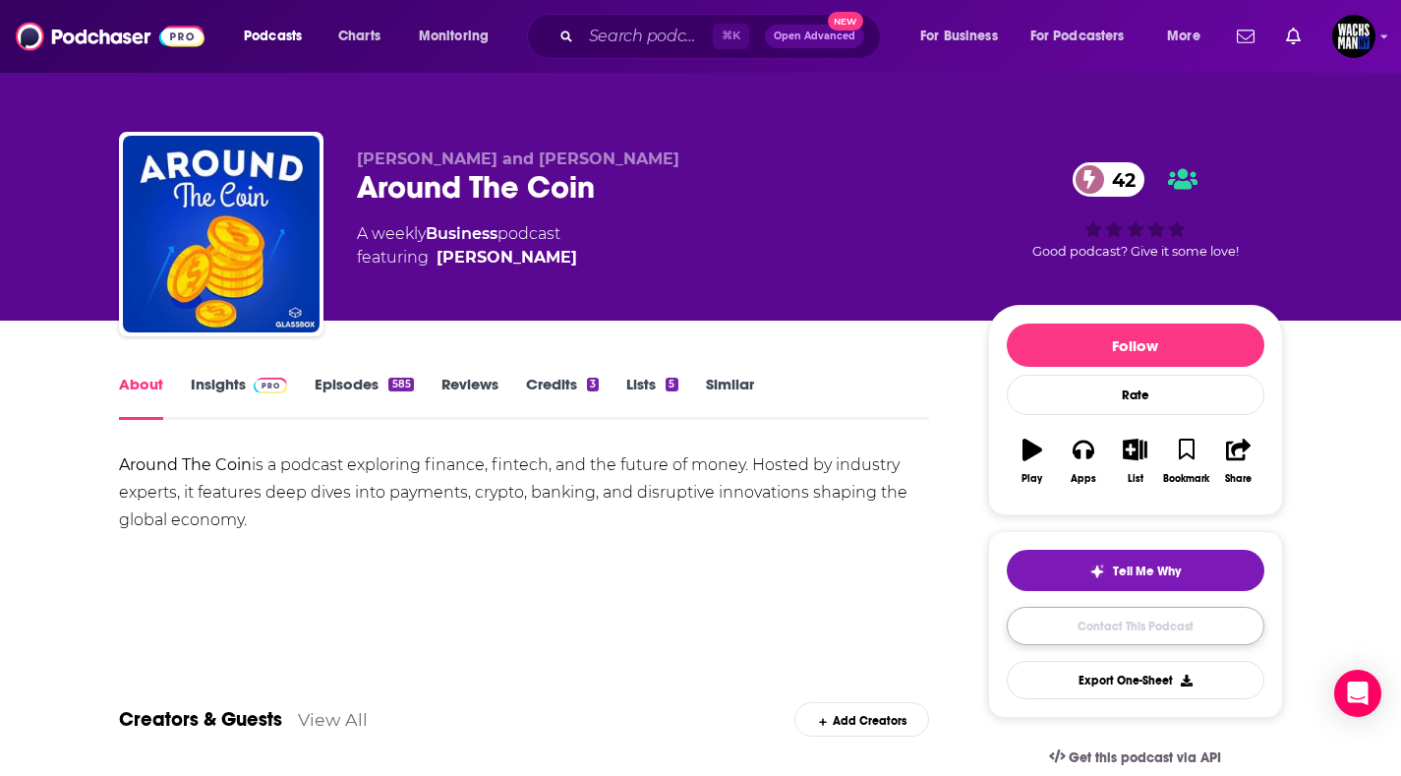
click at [1129, 621] on link "Contact This Podcast" at bounding box center [1136, 625] width 258 height 38
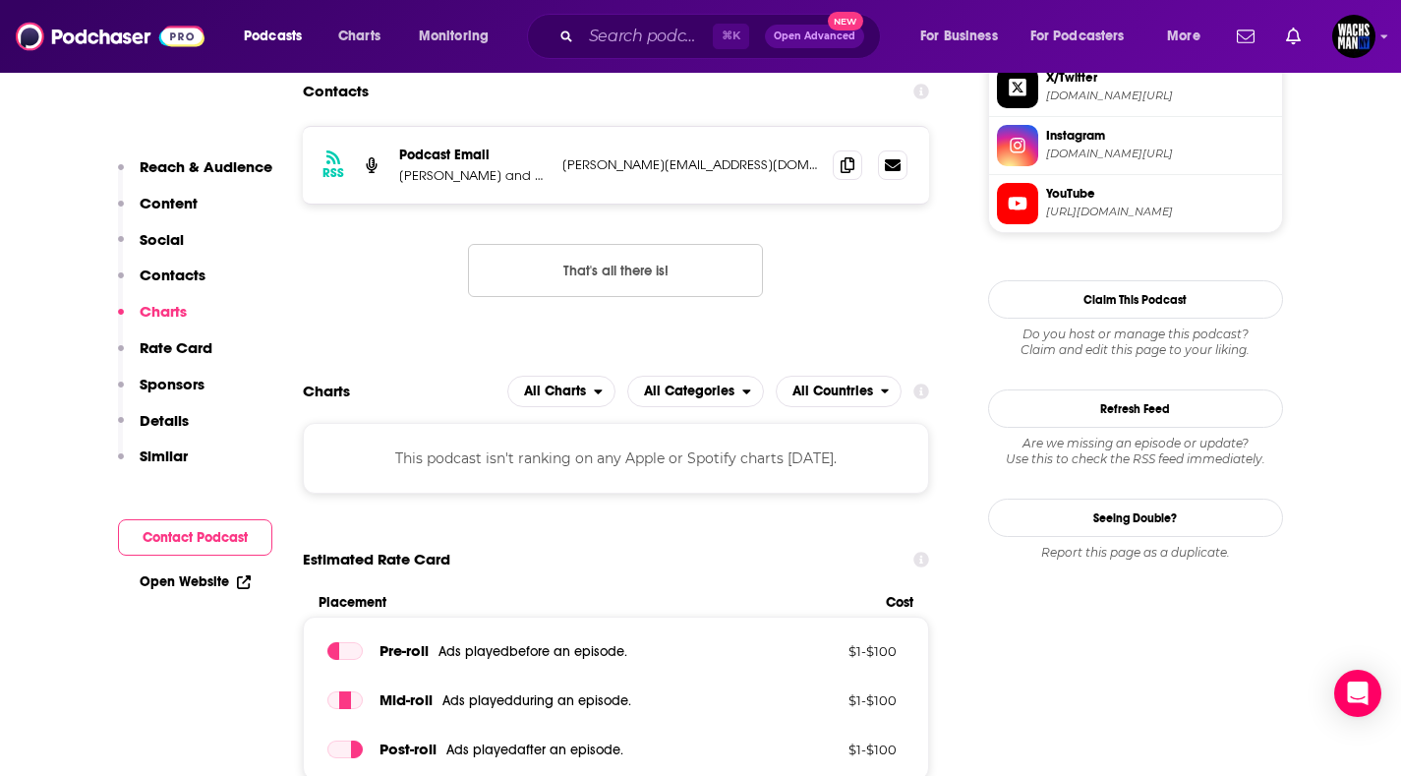
scroll to position [1797, 0]
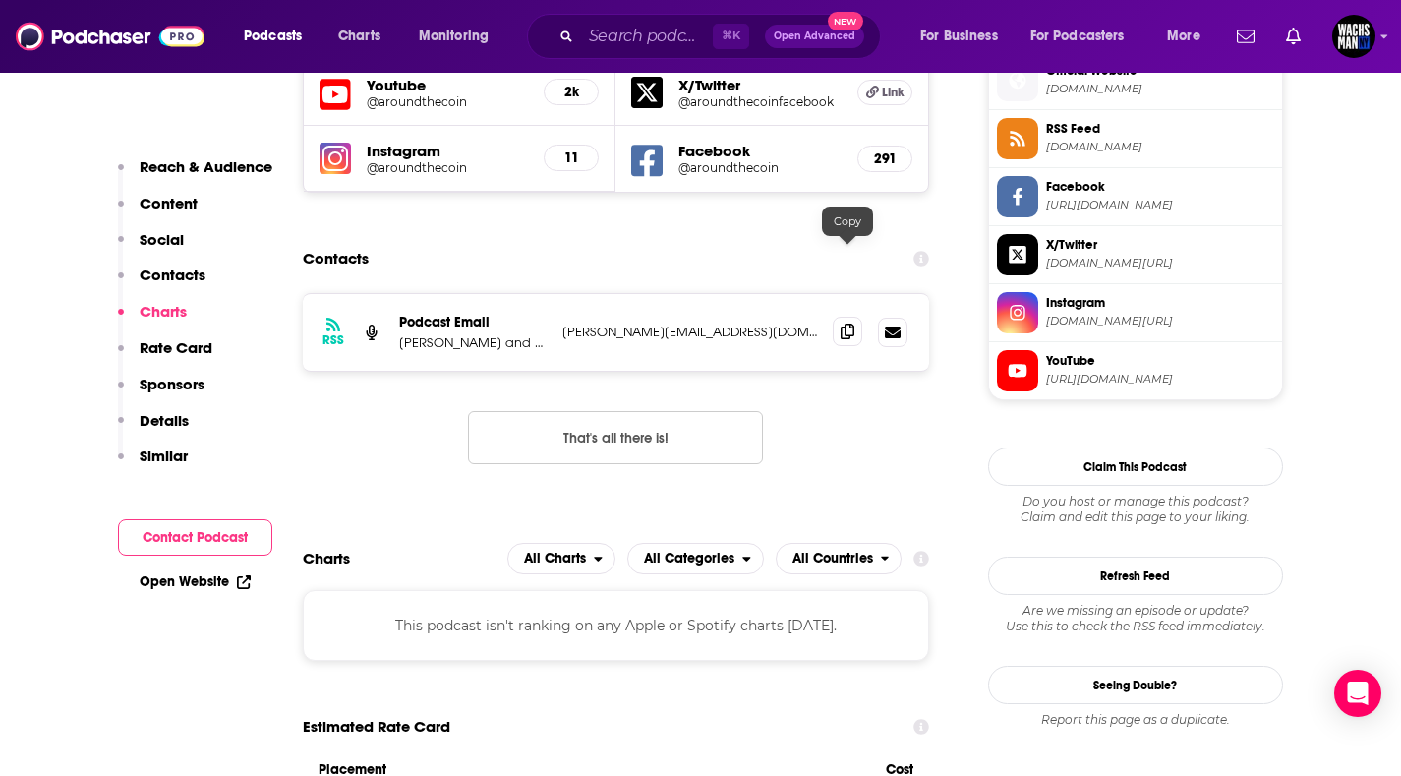
click at [846, 323] on icon at bounding box center [847, 331] width 14 height 16
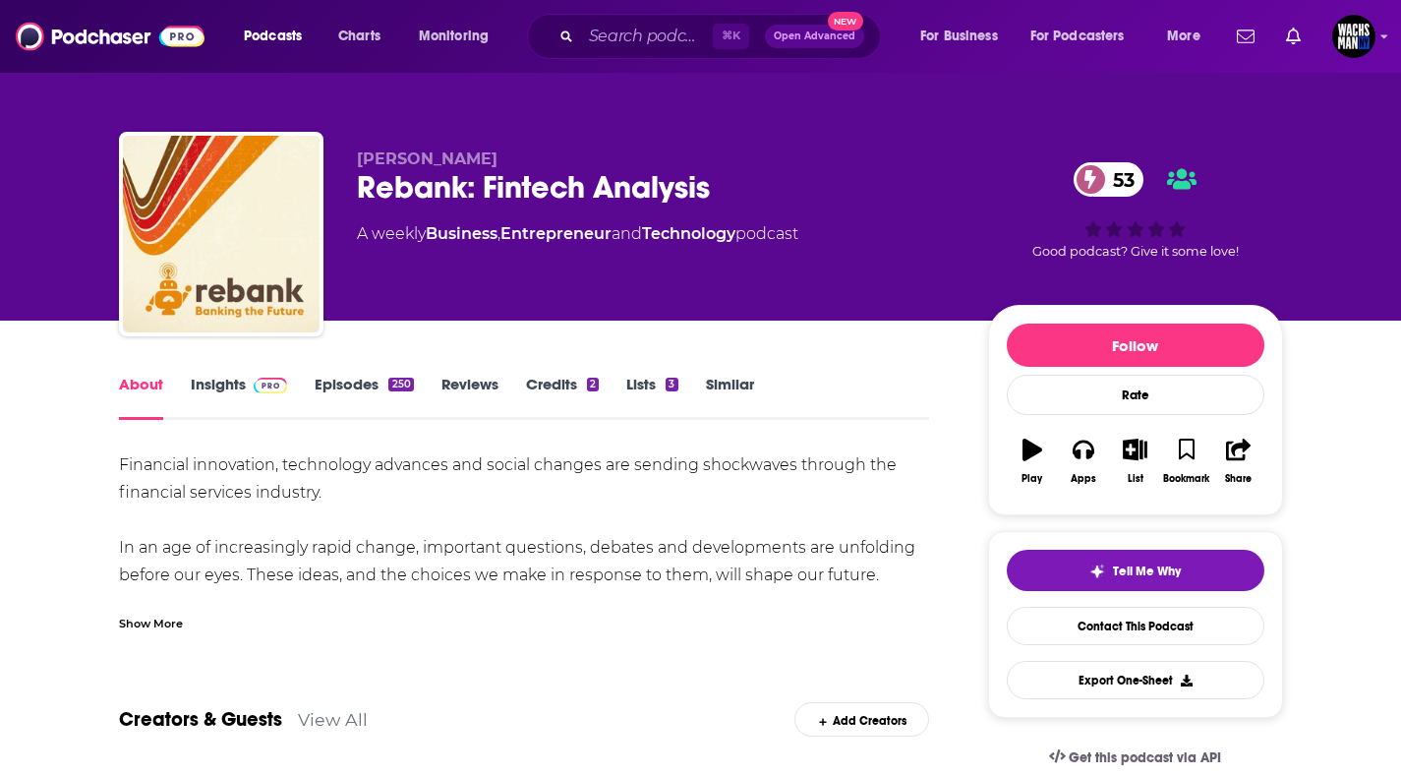
click at [315, 381] on link "Episodes 250" at bounding box center [364, 396] width 98 height 45
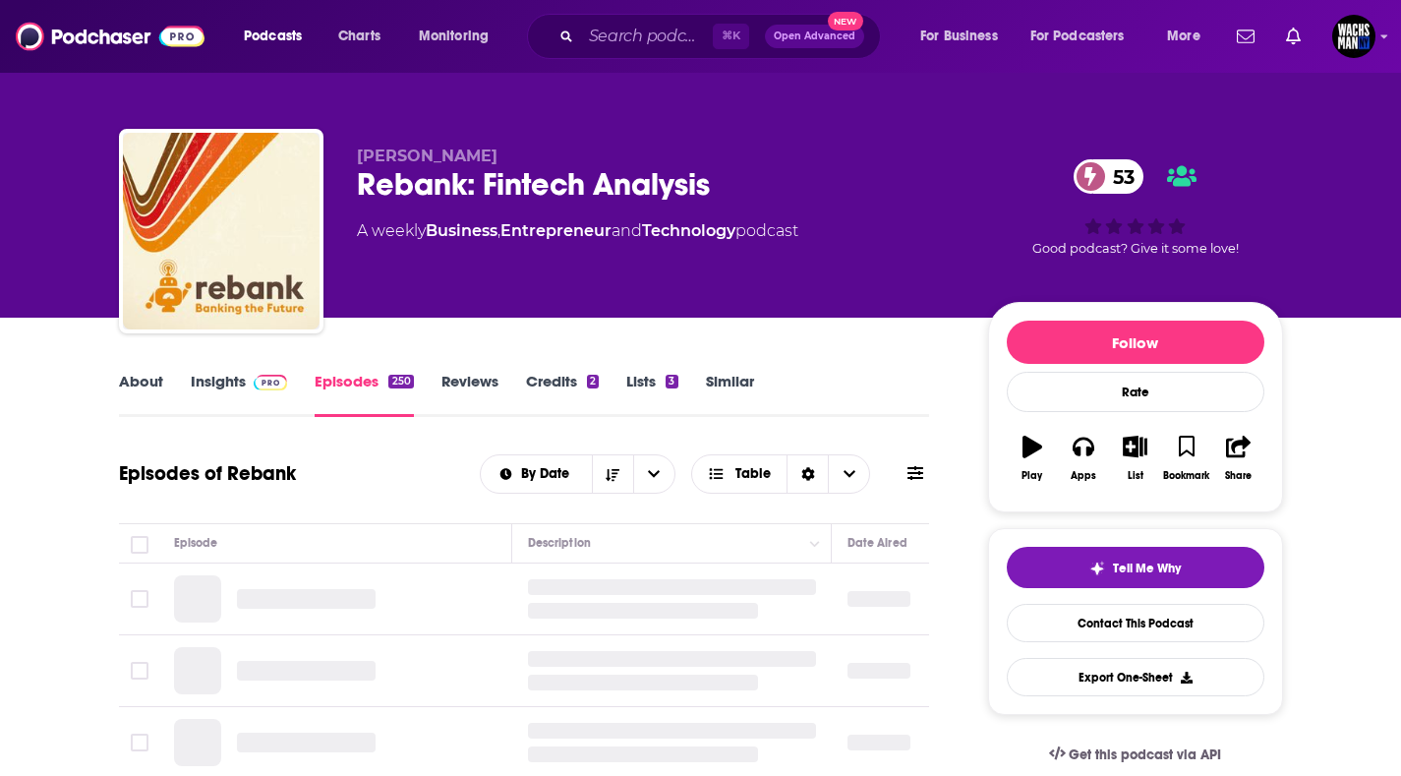
scroll to position [4, 0]
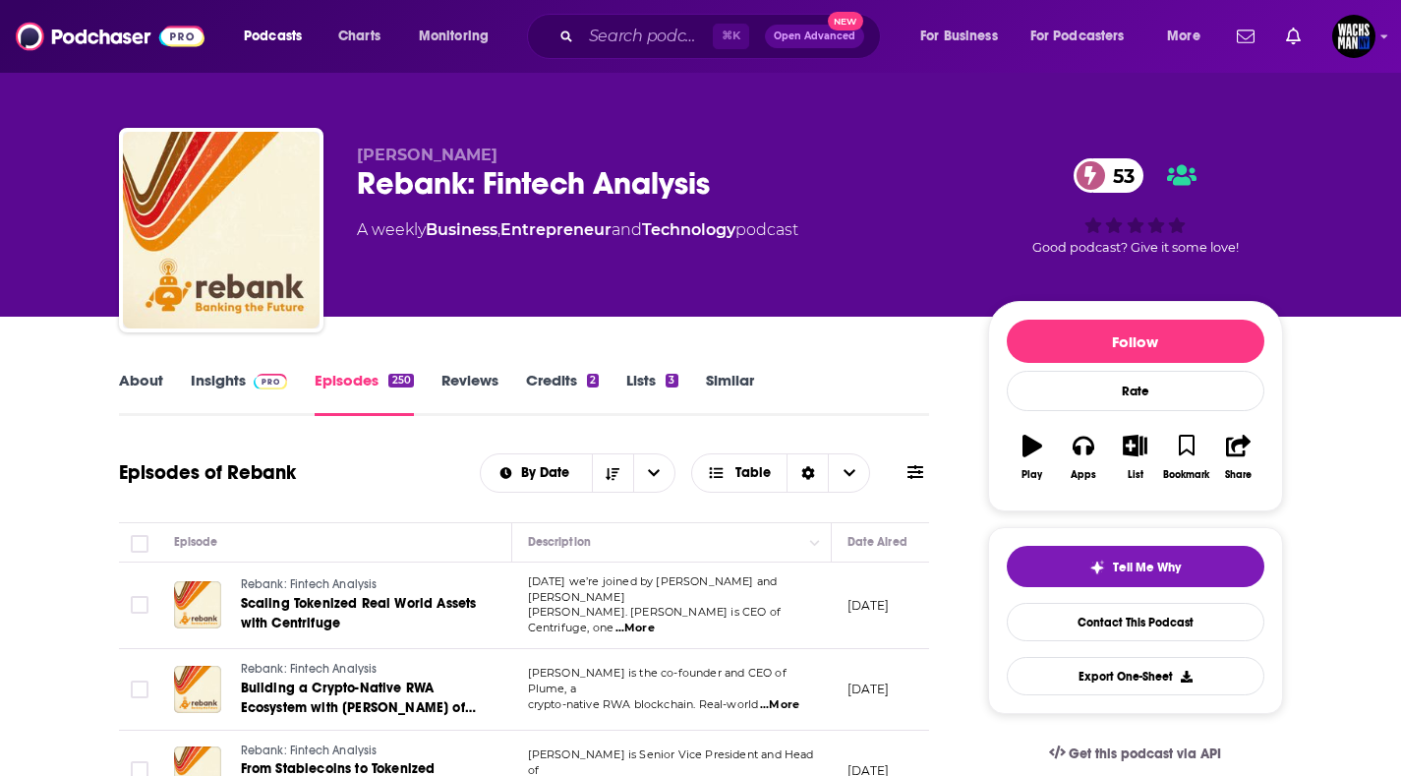
click at [126, 378] on link "About" at bounding box center [141, 393] width 44 height 45
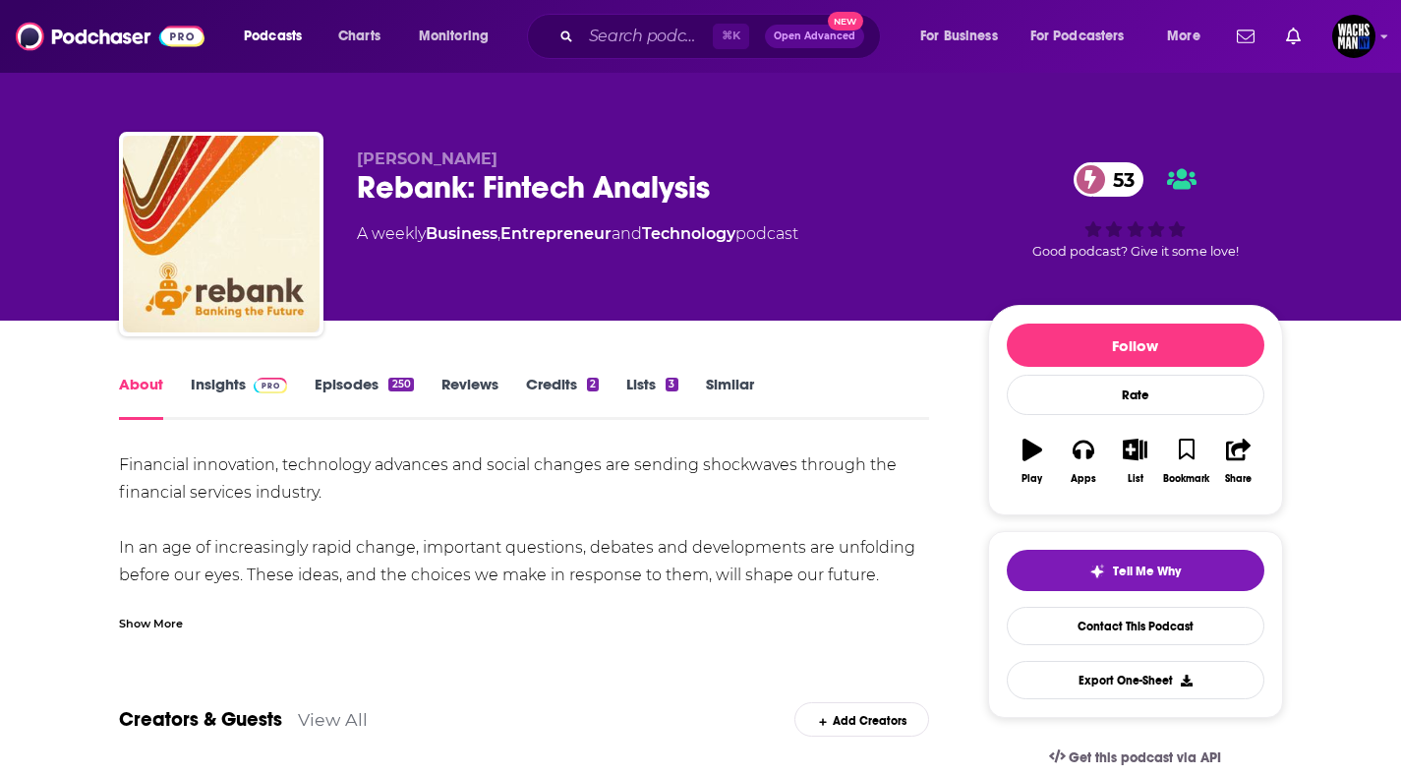
click at [232, 397] on link "Insights" at bounding box center [239, 396] width 97 height 45
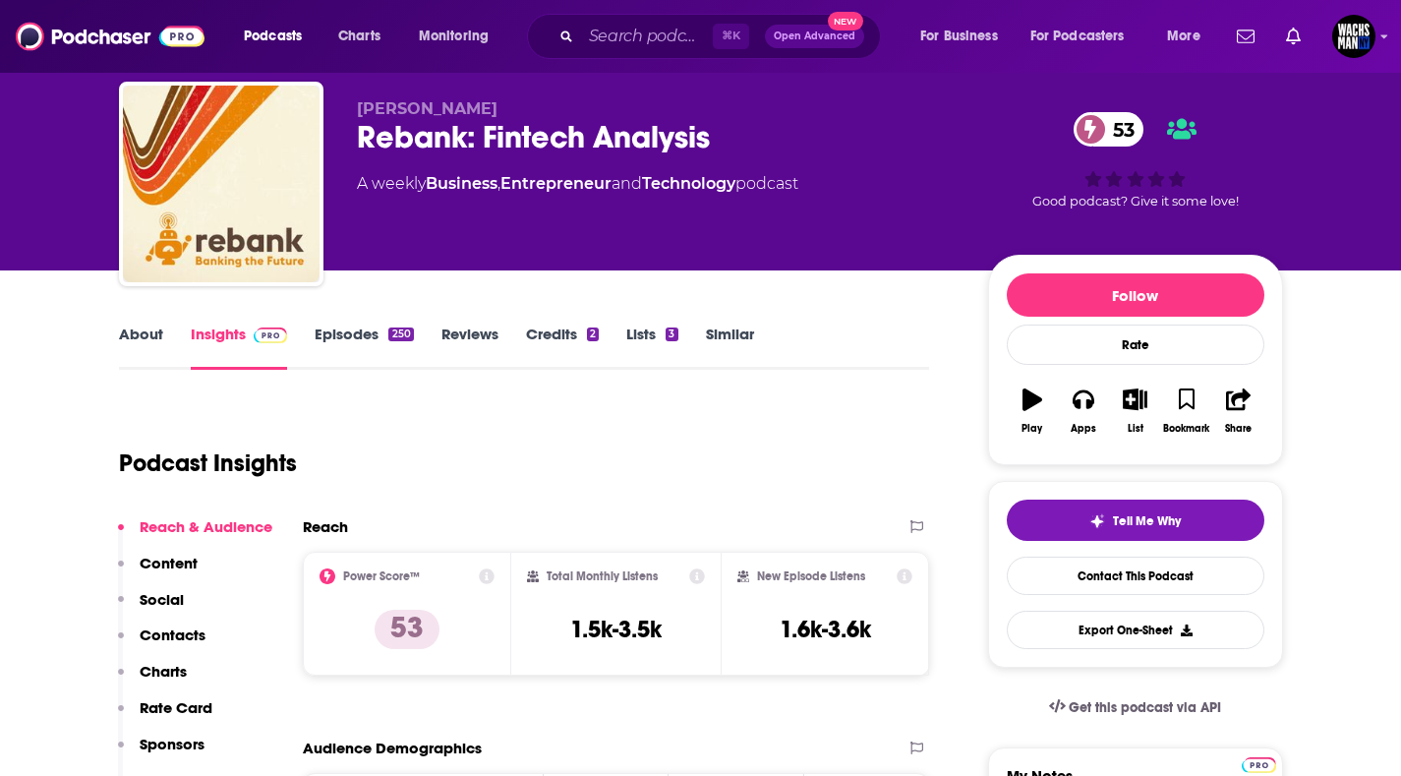
scroll to position [139, 0]
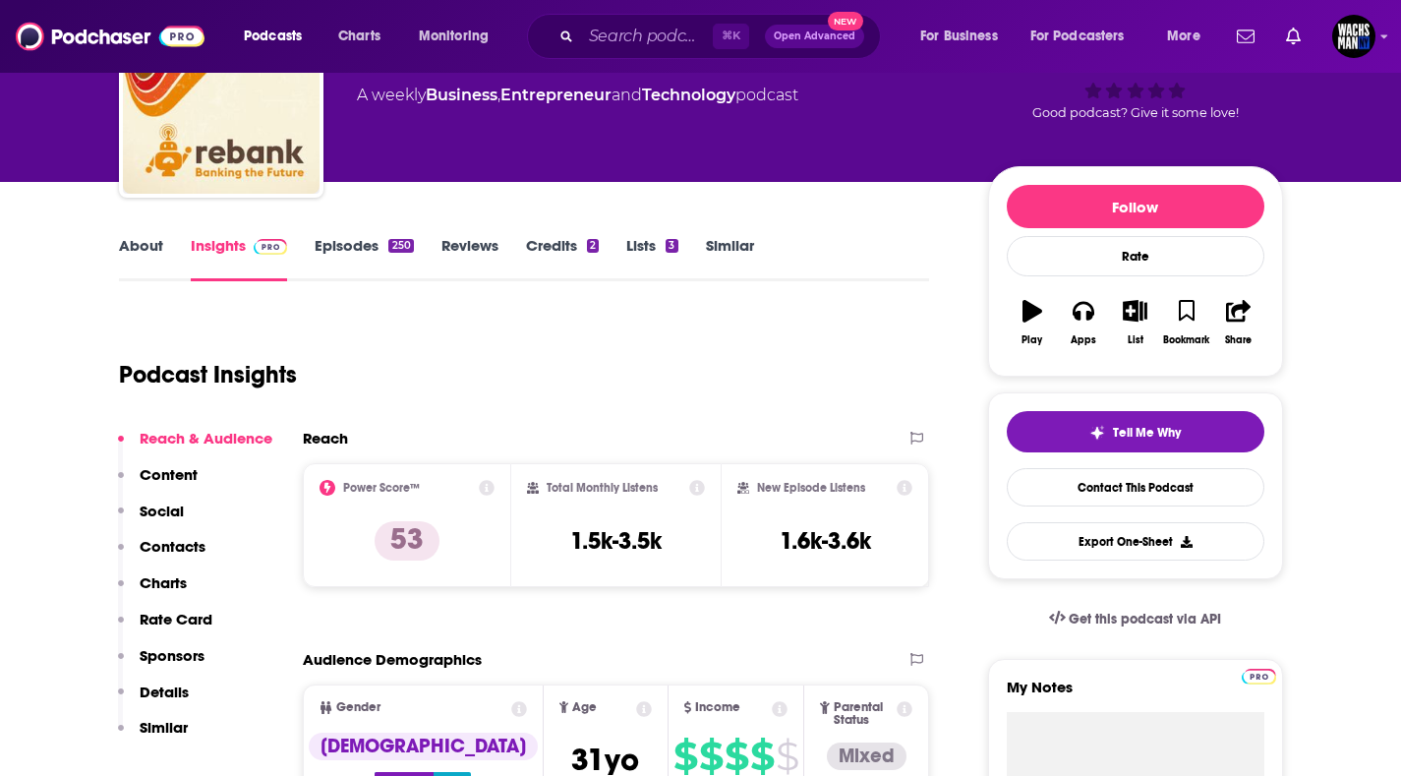
click at [142, 249] on link "About" at bounding box center [141, 258] width 44 height 45
